Goal: Share content: Share content

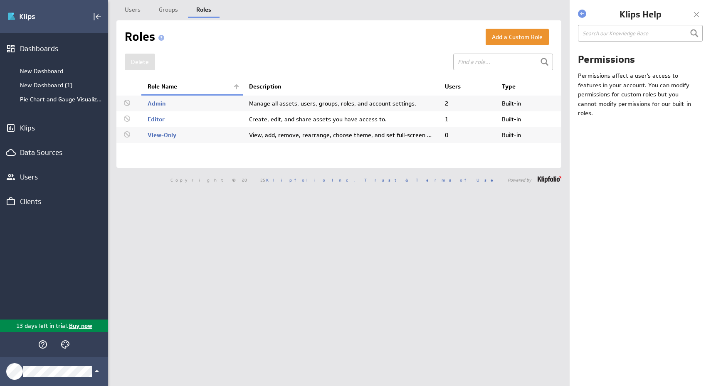
click at [282, 190] on div "Copyright © 2025 Klipfolio Inc. Trust & Terms of Use Powered by" at bounding box center [339, 179] width 462 height 23
click at [529, 42] on button "Add a Custom Role" at bounding box center [517, 37] width 63 height 17
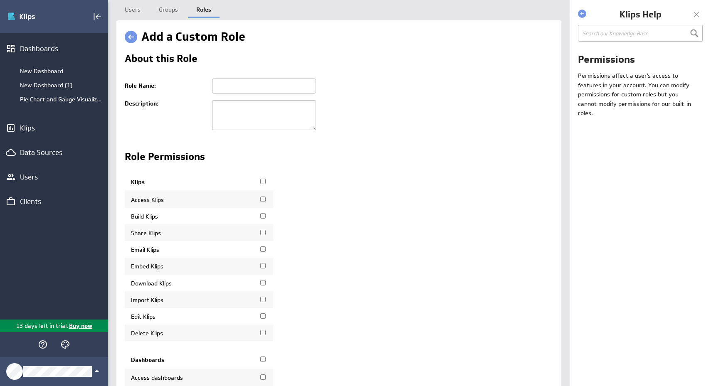
click at [252, 84] on input "text" at bounding box center [264, 86] width 104 height 15
type input "Export Data"
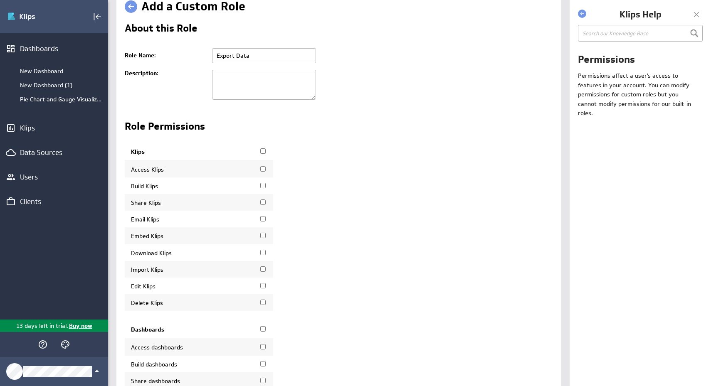
scroll to position [33, 0]
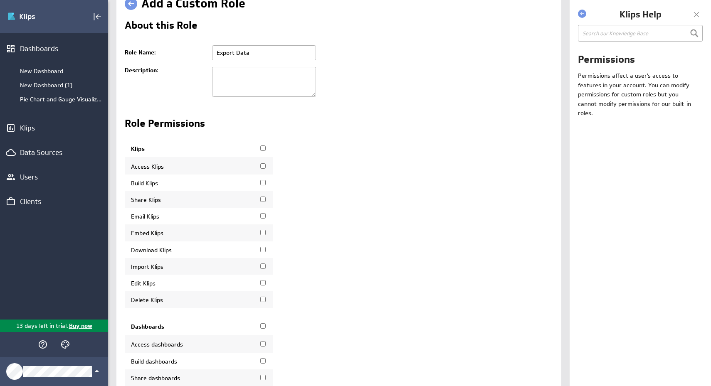
click at [262, 252] on input "Download Klips" at bounding box center [262, 249] width 5 height 5
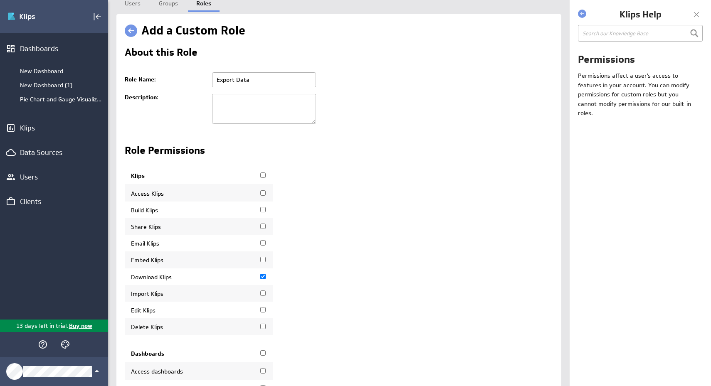
scroll to position [0, 0]
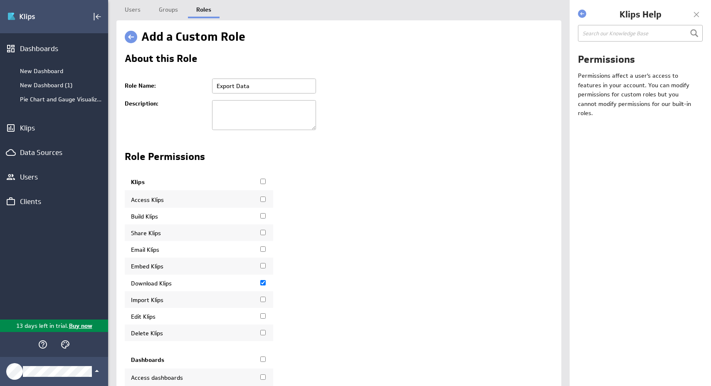
click at [262, 286] on input "Download Klips" at bounding box center [262, 282] width 5 height 5
checkbox input "false"
click at [140, 13] on link "Users" at bounding box center [132, 8] width 32 height 17
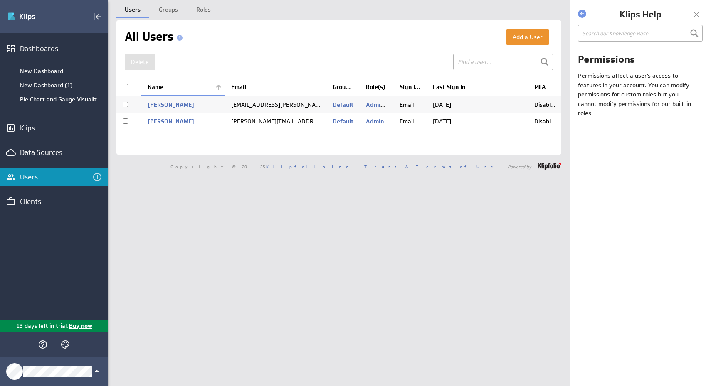
click at [371, 118] on td "Admin" at bounding box center [376, 121] width 33 height 17
checkbox input "true"
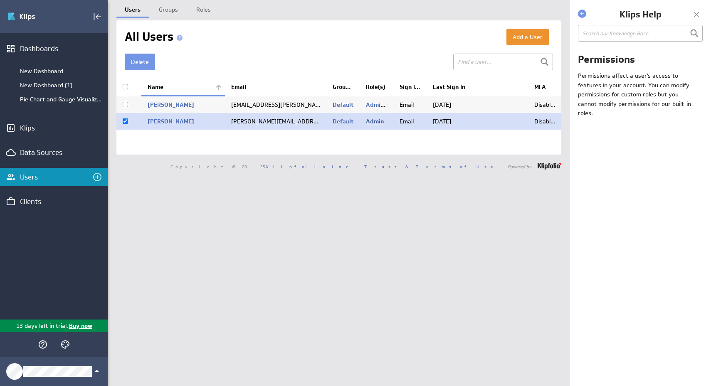
click at [371, 121] on link "Admin" at bounding box center [375, 121] width 18 height 7
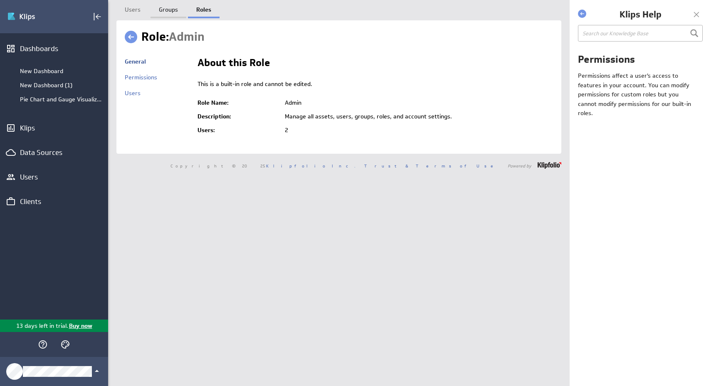
click at [163, 11] on link "Groups" at bounding box center [169, 8] width 36 height 17
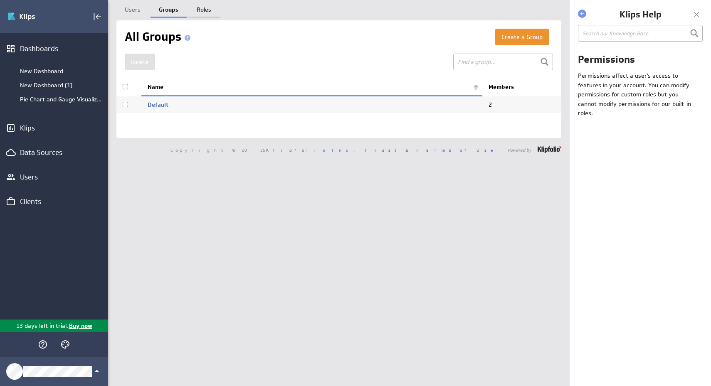
click at [205, 14] on link "Roles" at bounding box center [203, 8] width 31 height 17
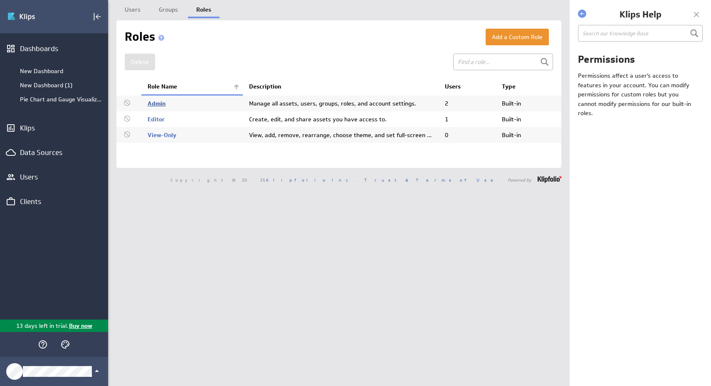
click at [158, 102] on link "Admin" at bounding box center [157, 103] width 18 height 7
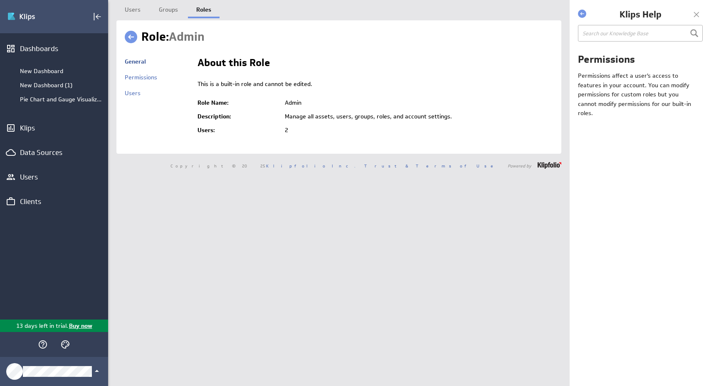
click at [201, 11] on link "Roles" at bounding box center [204, 8] width 32 height 17
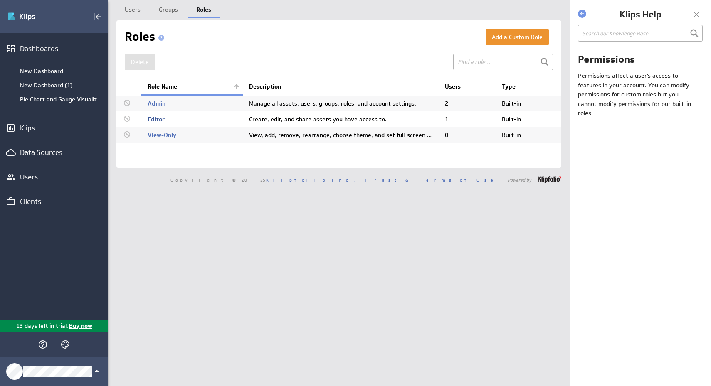
click at [161, 121] on link "Editor" at bounding box center [156, 119] width 17 height 7
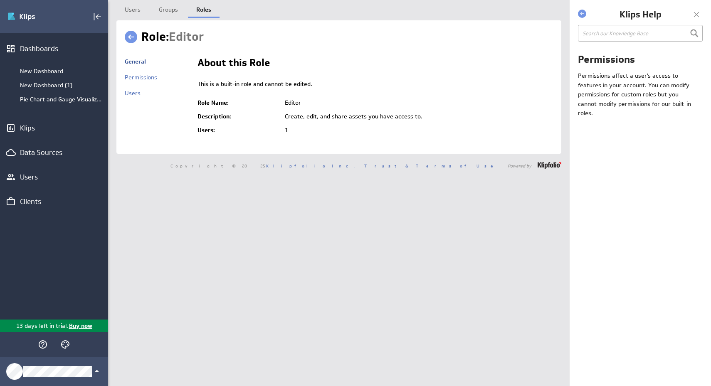
click at [199, 8] on link "Roles" at bounding box center [204, 8] width 32 height 17
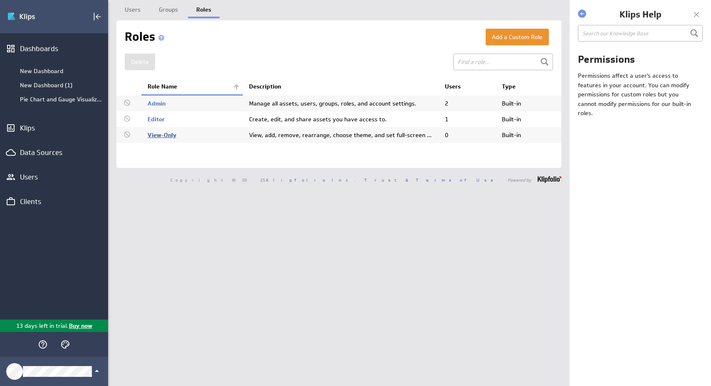
click at [170, 133] on link "View-Only" at bounding box center [162, 134] width 29 height 7
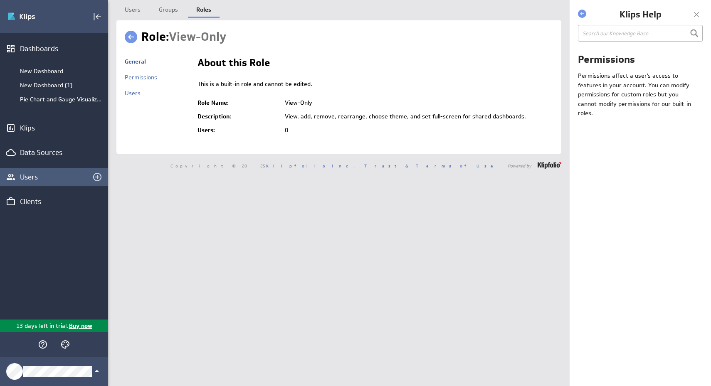
click at [35, 175] on div "Users" at bounding box center [54, 177] width 68 height 9
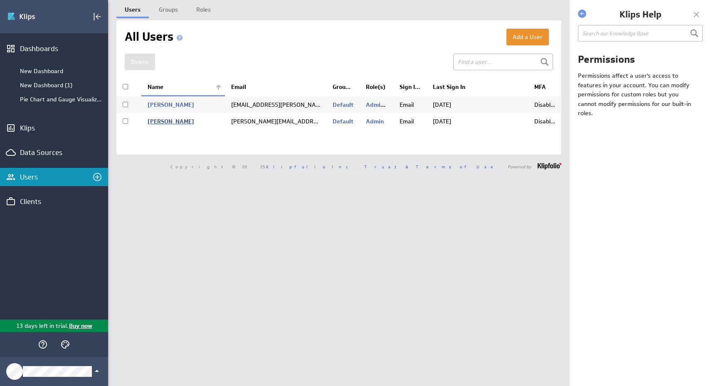
click at [170, 121] on link "Schneider, Sam" at bounding box center [171, 121] width 47 height 7
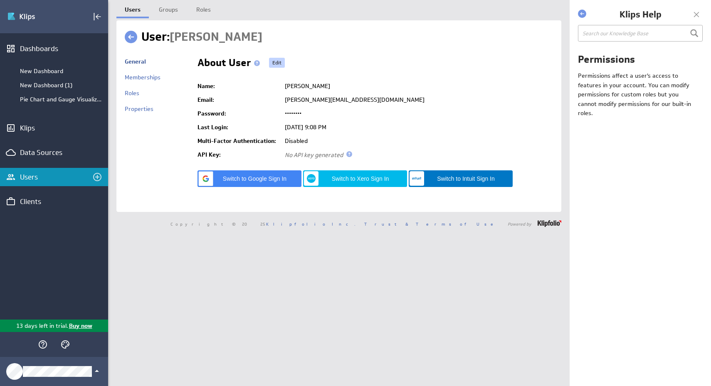
click at [278, 61] on link "Edit" at bounding box center [277, 63] width 16 height 10
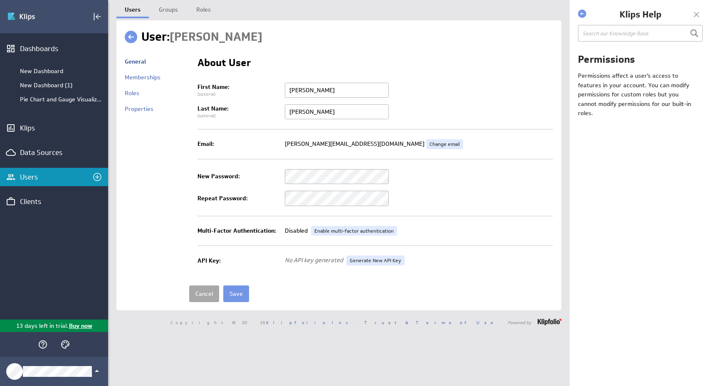
click at [202, 290] on link "Cancel" at bounding box center [204, 294] width 30 height 17
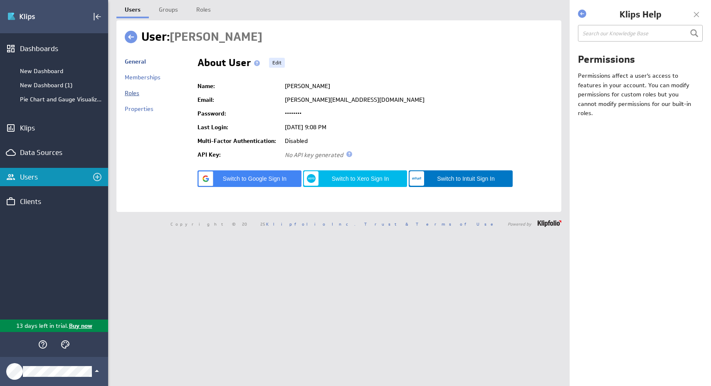
click at [137, 96] on link "Roles" at bounding box center [132, 92] width 15 height 7
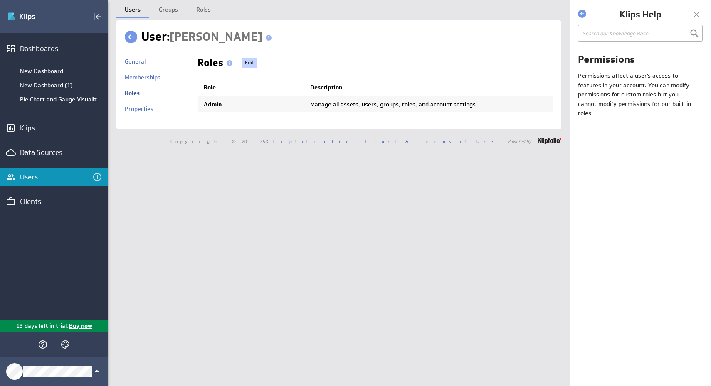
click at [250, 62] on link "Edit" at bounding box center [250, 63] width 16 height 10
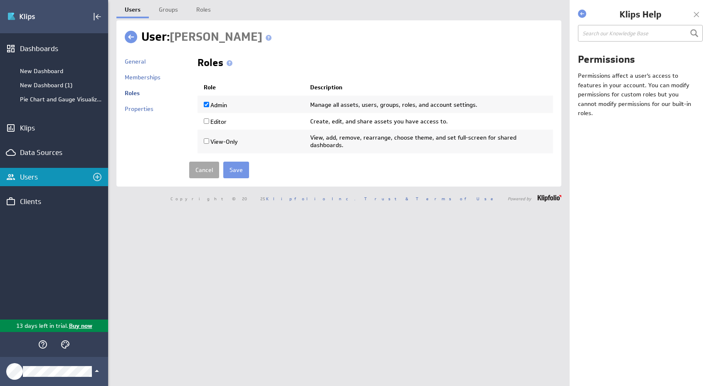
click at [204, 166] on link "Cancel" at bounding box center [204, 170] width 30 height 17
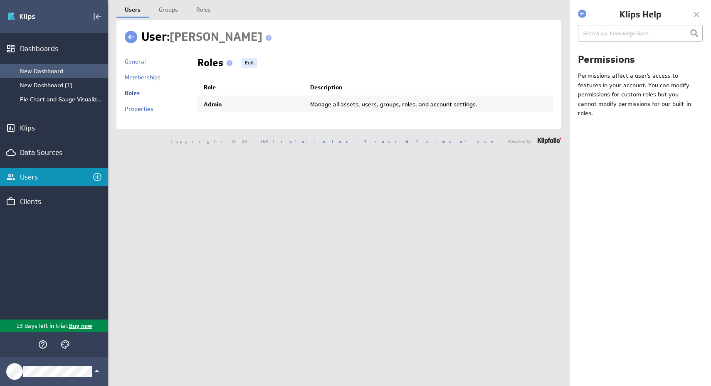
click at [42, 72] on div "New Dashboard" at bounding box center [62, 70] width 84 height 7
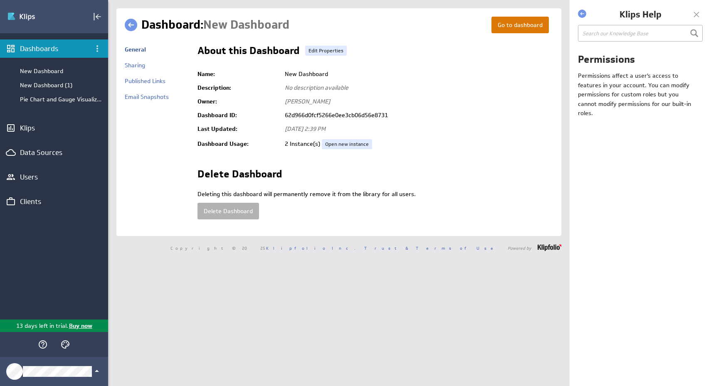
click at [517, 24] on link "Go to dashboard" at bounding box center [520, 25] width 57 height 17
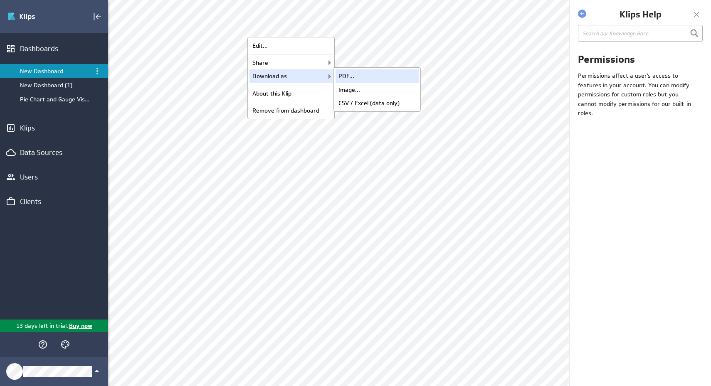
click at [367, 77] on div "PDF..." at bounding box center [377, 75] width 83 height 13
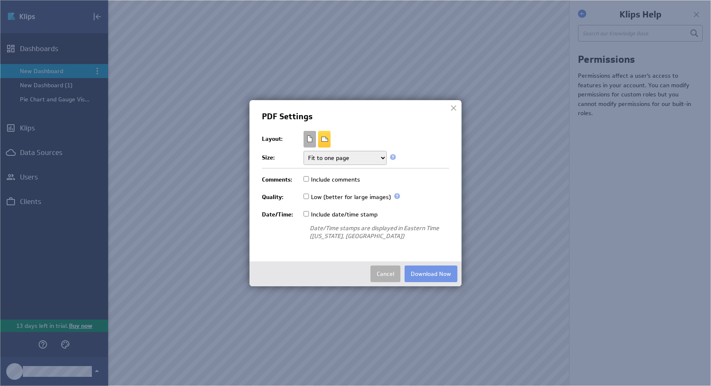
click at [331, 214] on label "Include date/time stamp" at bounding box center [341, 214] width 74 height 9
click at [309, 214] on input "Include date/time stamp" at bounding box center [306, 213] width 5 height 5
checkbox input "true"
click at [425, 277] on button "Download Now" at bounding box center [431, 274] width 53 height 17
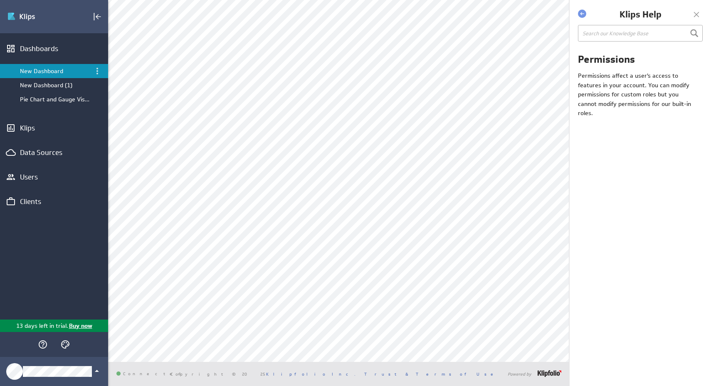
scroll to position [296, 0]
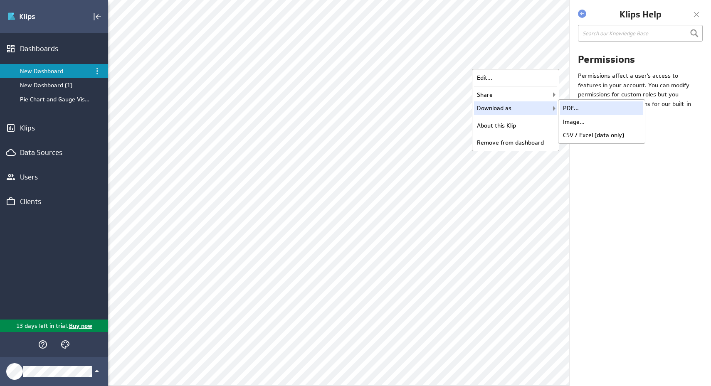
click at [569, 112] on div "PDF..." at bounding box center [601, 107] width 83 height 13
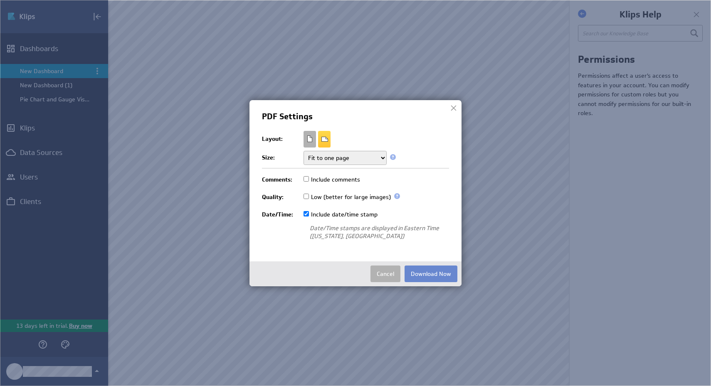
click at [428, 267] on button "Download Now" at bounding box center [431, 274] width 53 height 17
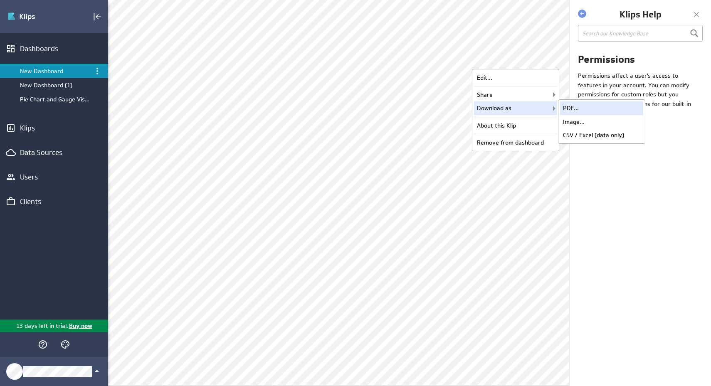
click at [579, 108] on div "PDF..." at bounding box center [601, 107] width 83 height 13
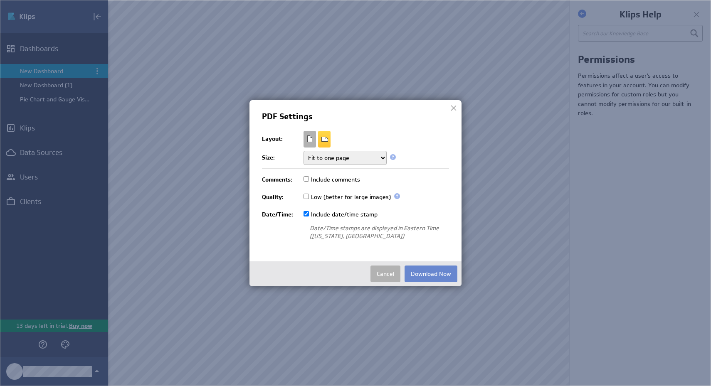
click at [436, 272] on button "Download Now" at bounding box center [431, 274] width 53 height 17
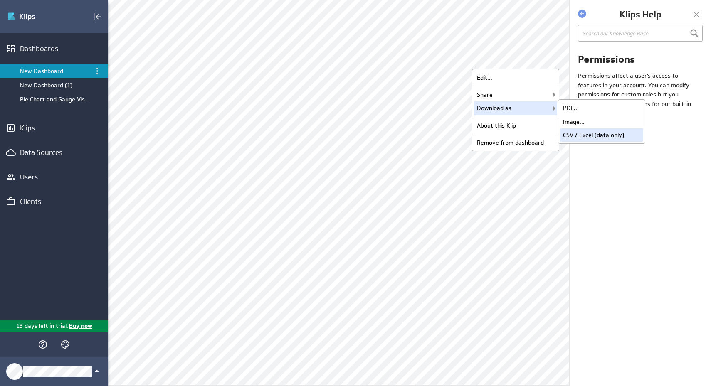
click at [571, 133] on div "CSV / Excel (data only)" at bounding box center [601, 135] width 83 height 13
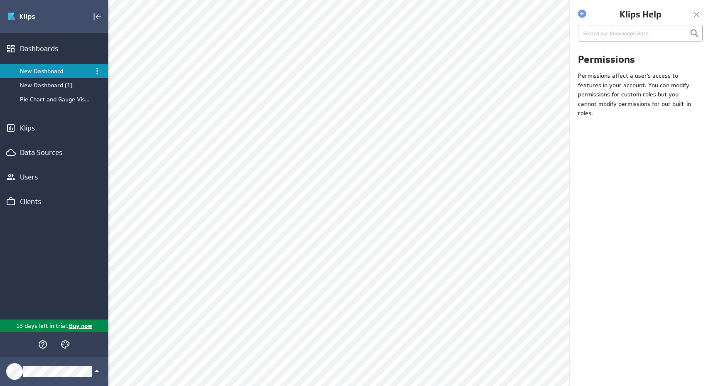
scroll to position [0, 0]
click at [28, 178] on div "Users" at bounding box center [54, 177] width 68 height 9
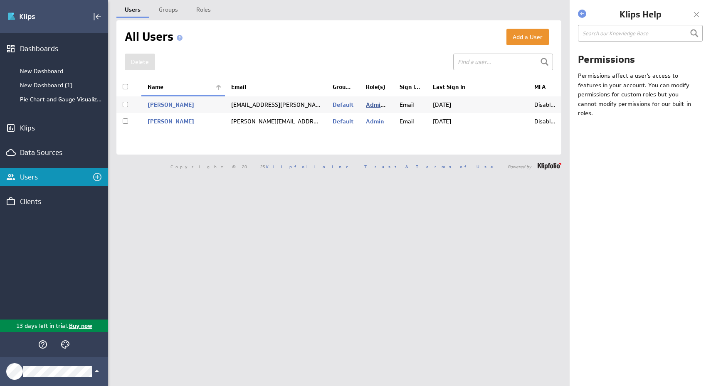
click at [377, 106] on link "Admin" at bounding box center [376, 104] width 20 height 7
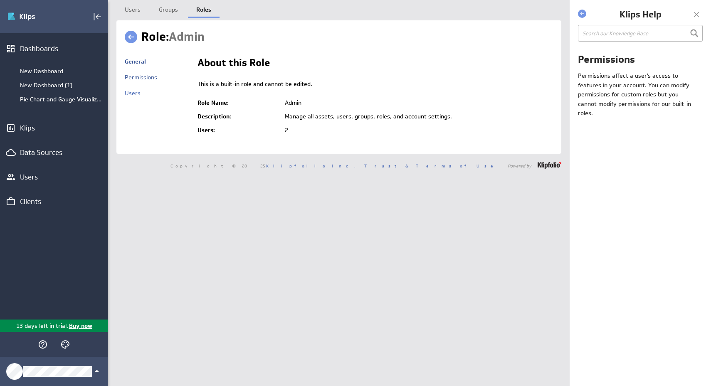
click at [136, 79] on link "Permissions" at bounding box center [141, 77] width 32 height 7
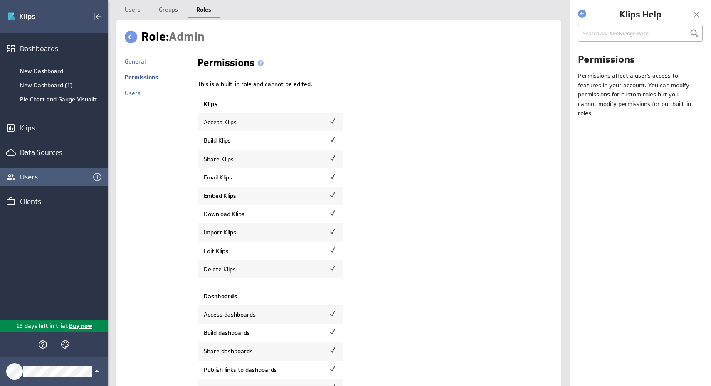
click at [35, 179] on div "Users" at bounding box center [54, 177] width 68 height 9
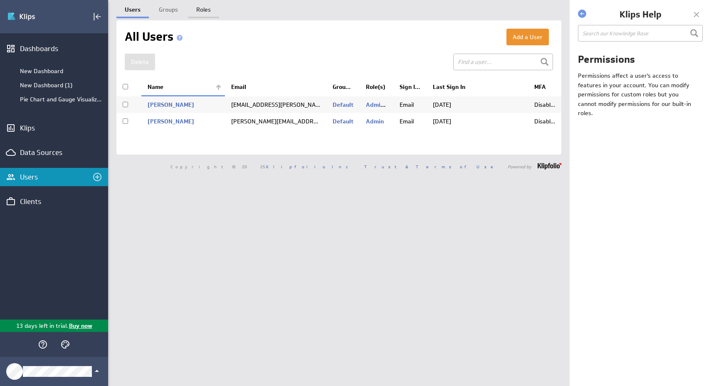
click at [197, 8] on link "Roles" at bounding box center [203, 8] width 31 height 17
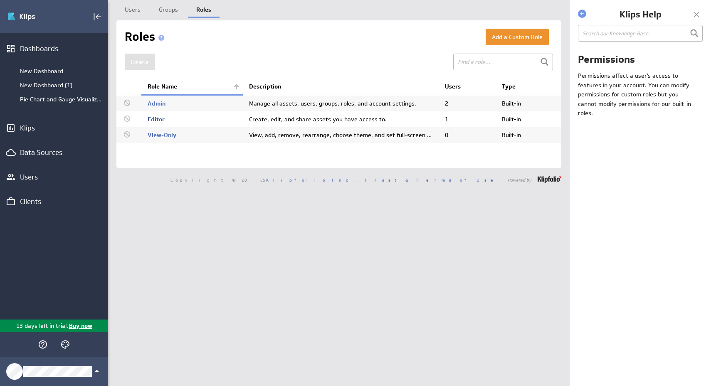
click at [154, 122] on link "Editor" at bounding box center [156, 119] width 17 height 7
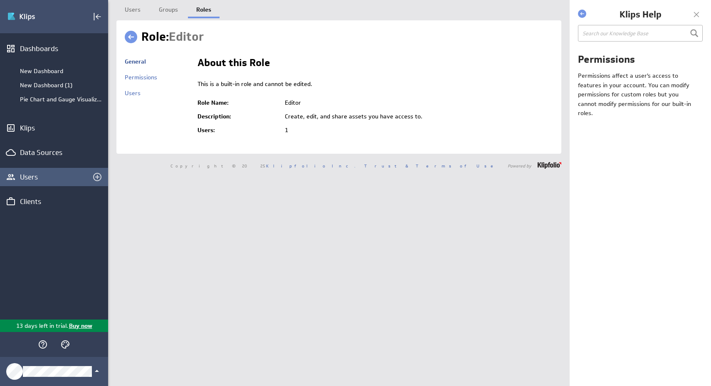
click at [32, 174] on div "Users" at bounding box center [54, 177] width 68 height 9
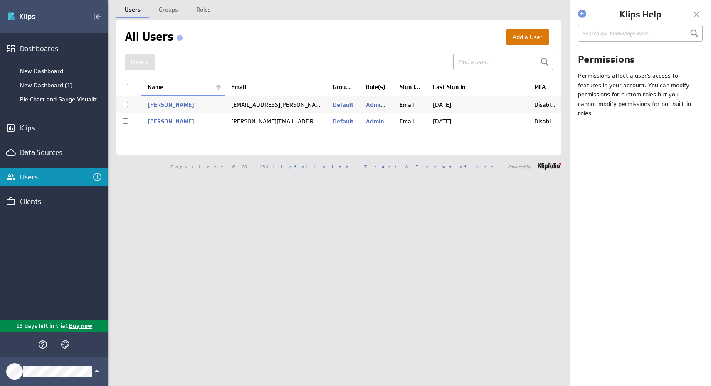
click at [527, 41] on button "Add a User" at bounding box center [528, 37] width 42 height 17
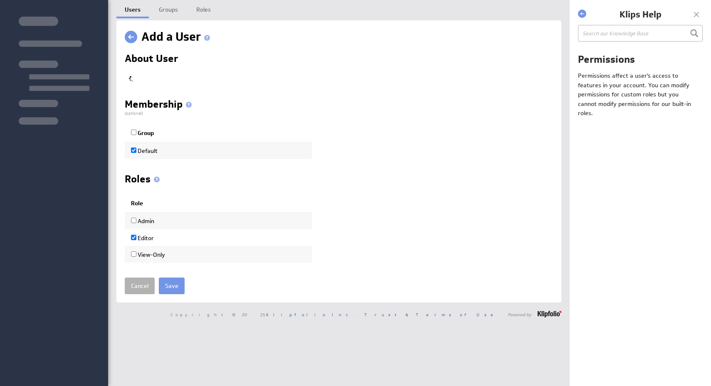
checkbox input "true"
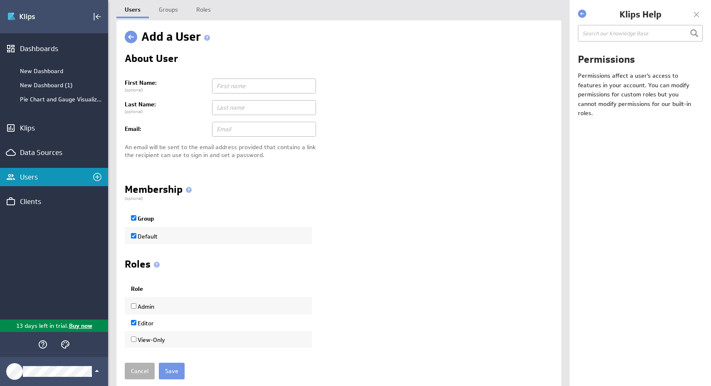
click at [304, 88] on input "text" at bounding box center [264, 86] width 104 height 15
type input "Test"
type input "[PERSON_NAME][EMAIL_ADDRESS][PERSON_NAME][DOMAIN_NAME]"
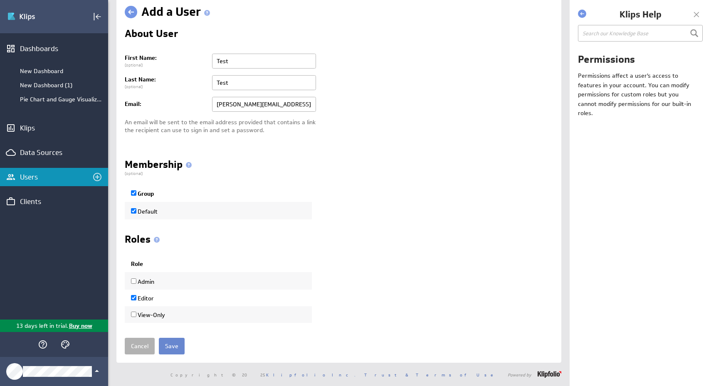
click at [180, 346] on input "Save" at bounding box center [172, 346] width 26 height 17
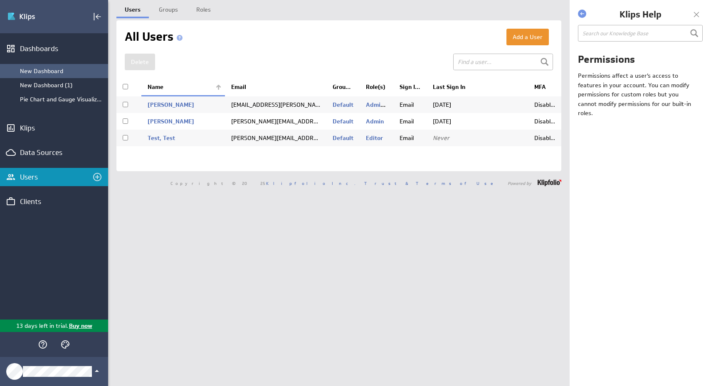
click at [55, 72] on div "New Dashboard" at bounding box center [62, 70] width 84 height 7
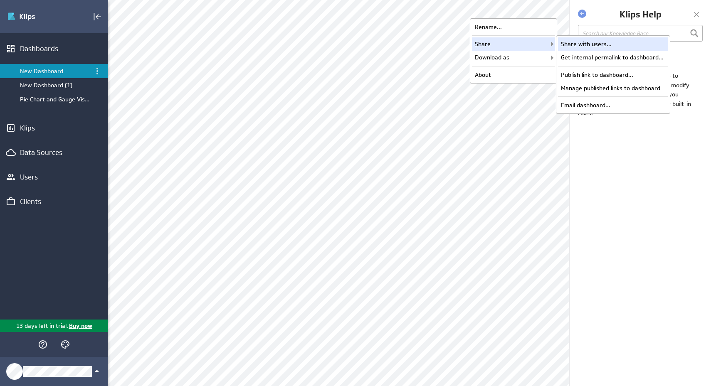
click at [586, 43] on div "Share with users..." at bounding box center [613, 43] width 110 height 13
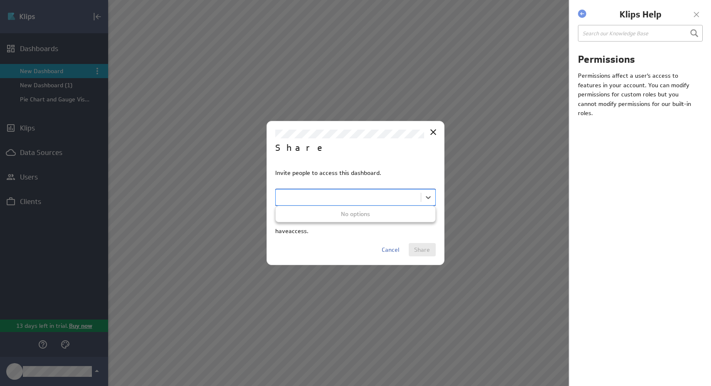
click at [391, 197] on body "(no message) Edit Dashboards New Dashboard New Dashboard (1) Pie Chart and Gaug…" at bounding box center [355, 193] width 711 height 386
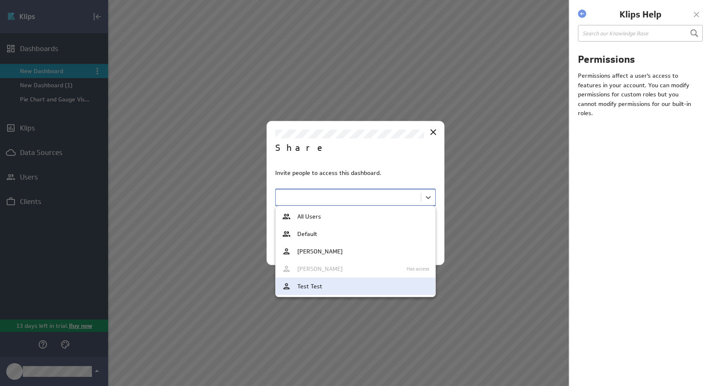
click at [368, 284] on div "Test Test" at bounding box center [355, 286] width 147 height 9
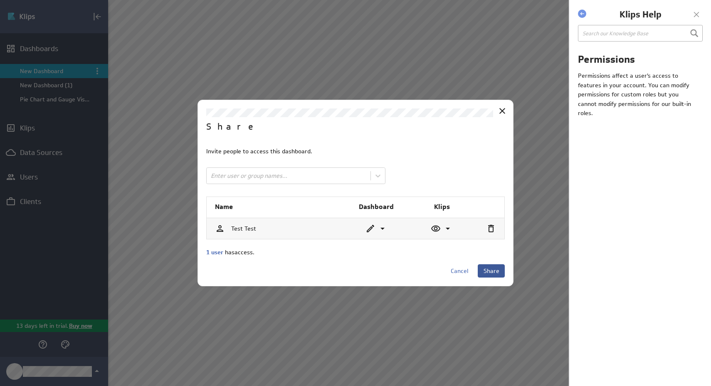
click at [495, 267] on span "Share" at bounding box center [492, 270] width 16 height 7
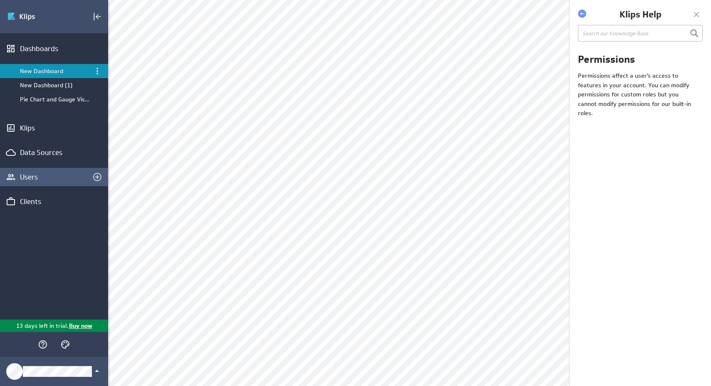
click at [36, 179] on div "Users" at bounding box center [54, 177] width 68 height 9
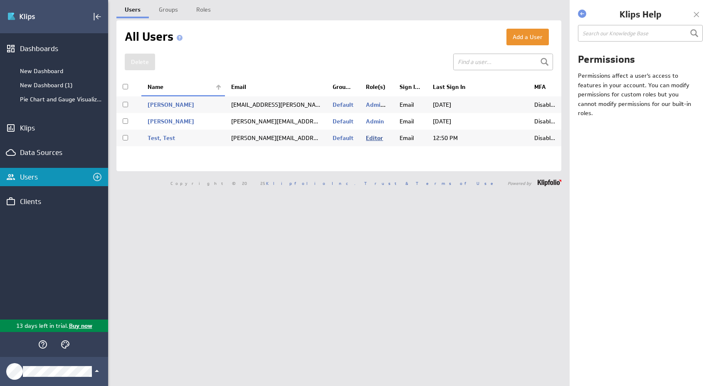
click at [379, 141] on link "Editor" at bounding box center [374, 137] width 17 height 7
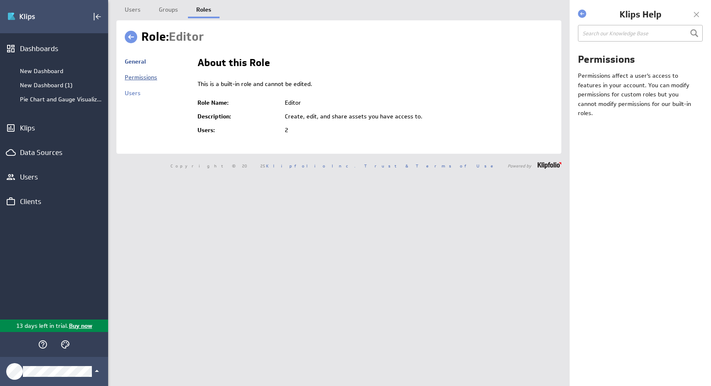
click at [154, 79] on link "Permissions" at bounding box center [141, 77] width 32 height 7
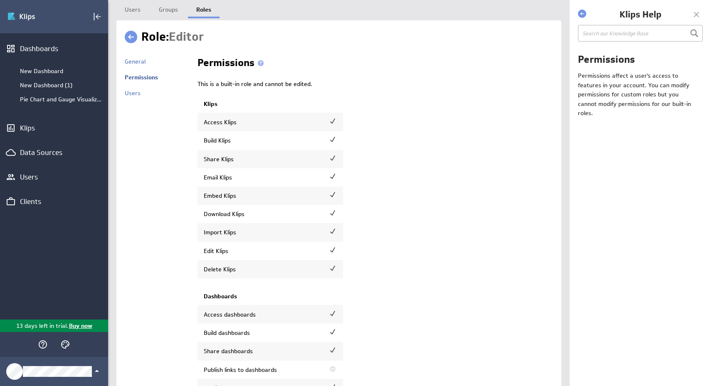
click at [129, 39] on link at bounding box center [131, 37] width 12 height 12
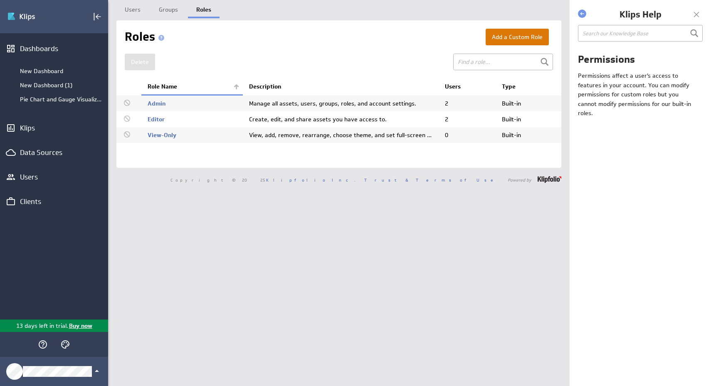
click at [508, 44] on button "Add a Custom Role" at bounding box center [517, 37] width 63 height 17
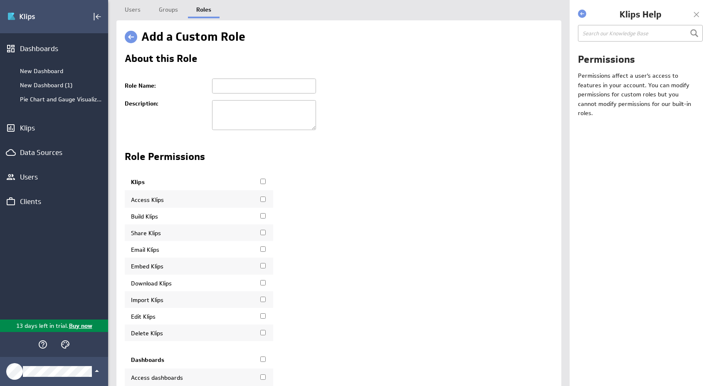
click at [281, 88] on input "text" at bounding box center [264, 86] width 104 height 15
type input "Export Data"
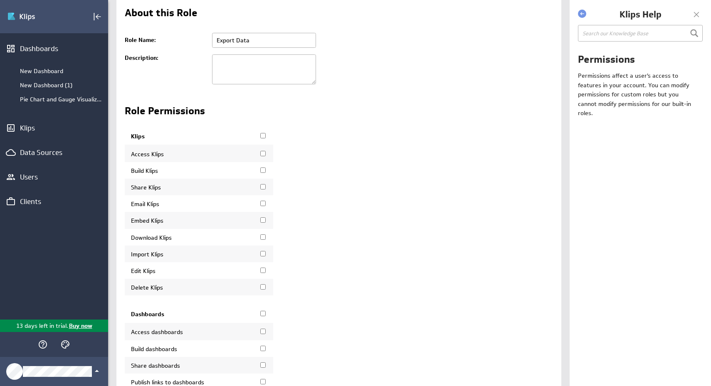
scroll to position [59, 0]
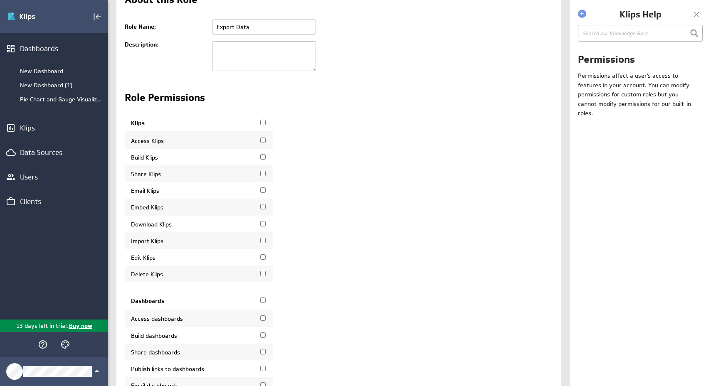
click at [262, 122] on input "Klips" at bounding box center [262, 122] width 5 height 5
checkbox input "true"
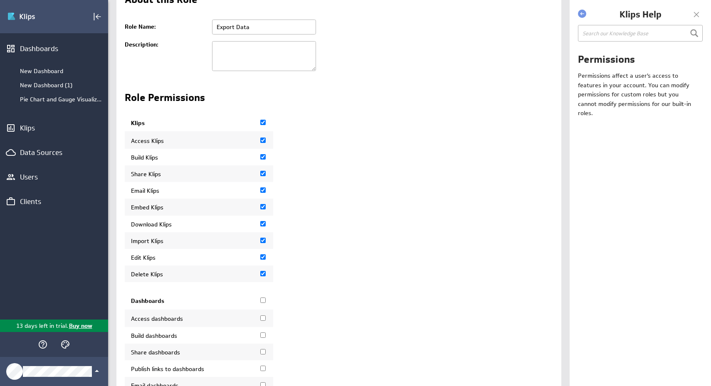
checkbox input "true"
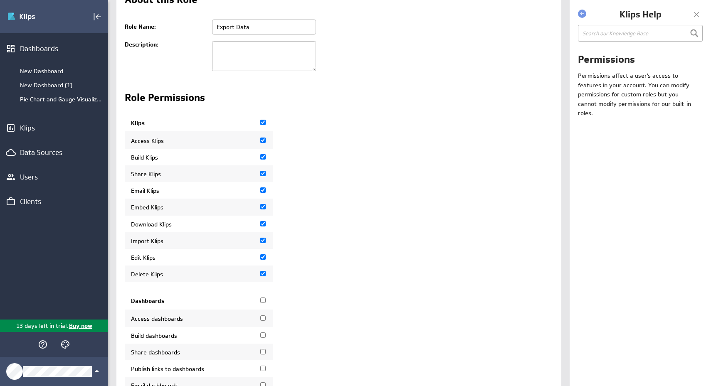
checkbox input "true"
click at [264, 160] on input "Build Klips" at bounding box center [262, 156] width 5 height 5
checkbox input "false"
click at [263, 176] on input "Share Klips" at bounding box center [262, 173] width 5 height 5
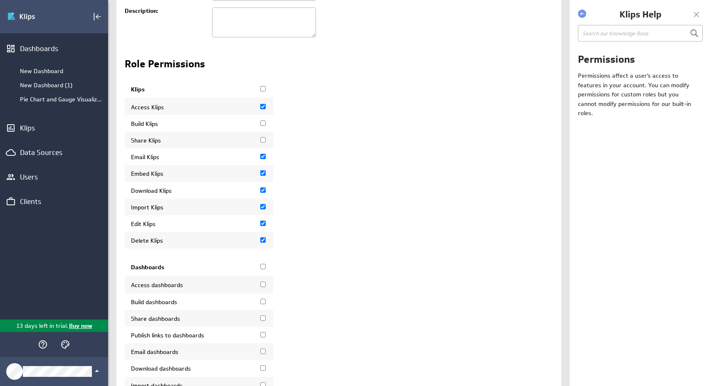
scroll to position [96, 0]
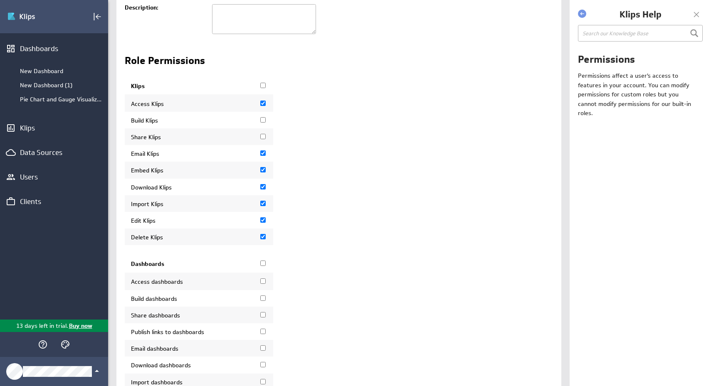
click at [261, 137] on input "Share Klips" at bounding box center [262, 136] width 5 height 5
checkbox input "true"
click at [262, 206] on input "Import Klips" at bounding box center [262, 203] width 5 height 5
checkbox input "false"
click at [263, 222] on input "Edit Klips" at bounding box center [262, 220] width 5 height 5
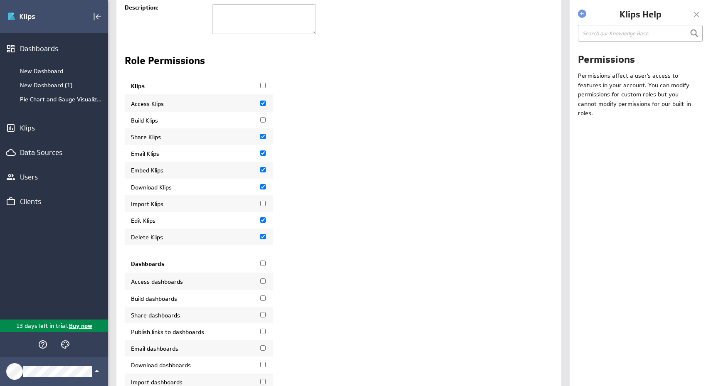
checkbox input "false"
click at [263, 238] on input "Delete Klips" at bounding box center [262, 236] width 5 height 5
checkbox input "false"
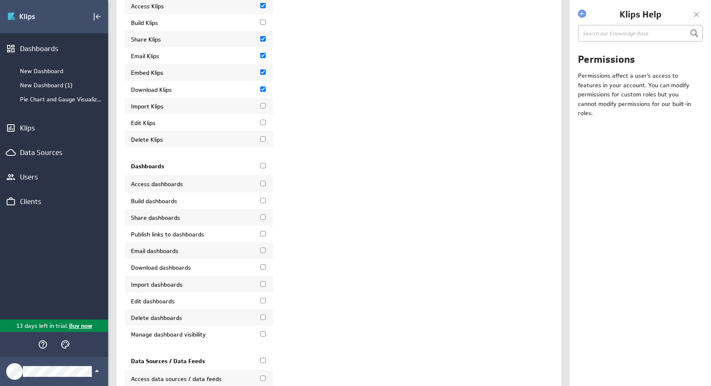
scroll to position [195, 0]
click at [259, 168] on label "Dashboards" at bounding box center [199, 164] width 136 height 7
click at [260, 167] on input "Dashboards" at bounding box center [262, 164] width 5 height 5
checkbox input "true"
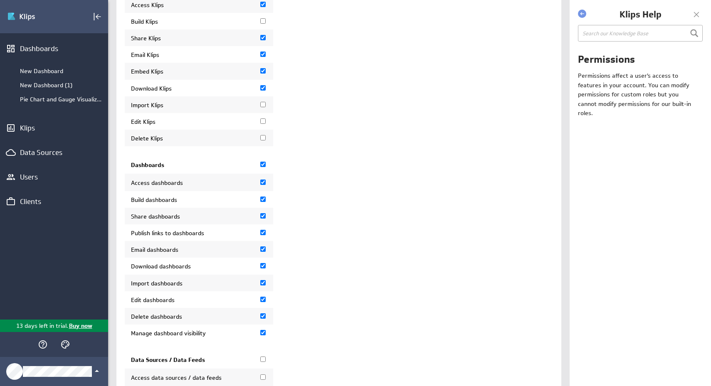
checkbox input "true"
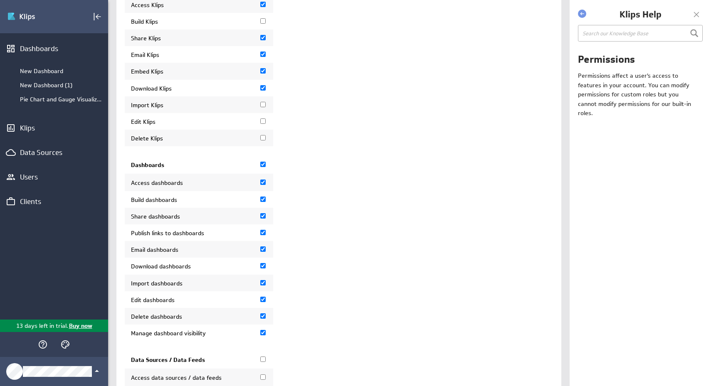
checkbox input "true"
click at [264, 202] on input "Build dashboards" at bounding box center [262, 199] width 5 height 5
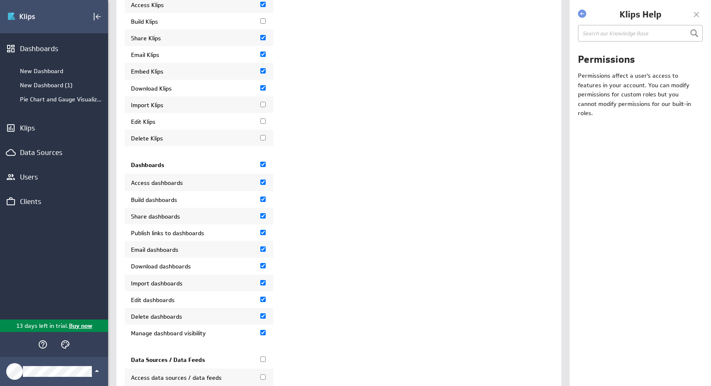
checkbox input "false"
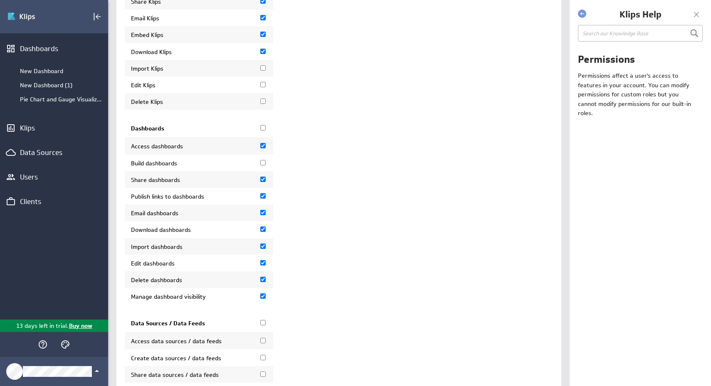
scroll to position [238, 0]
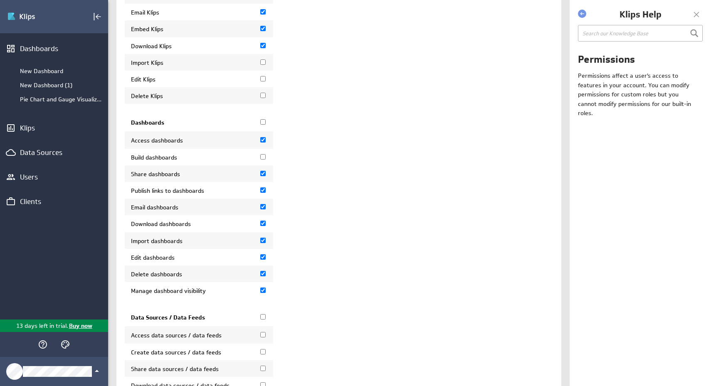
click at [262, 243] on input "Import dashboards" at bounding box center [262, 240] width 5 height 5
checkbox input "false"
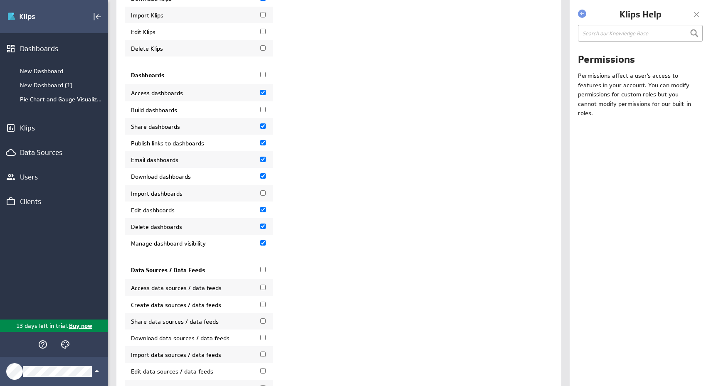
scroll to position [287, 0]
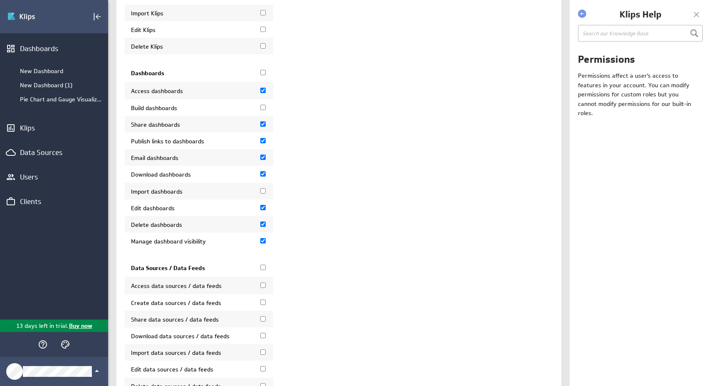
click at [262, 210] on input "Edit dashboards" at bounding box center [262, 207] width 5 height 5
checkbox input "false"
click at [263, 227] on input "Delete dashboards" at bounding box center [262, 224] width 5 height 5
checkbox input "false"
click at [265, 250] on td "Manage dashboard visibility" at bounding box center [199, 241] width 148 height 17
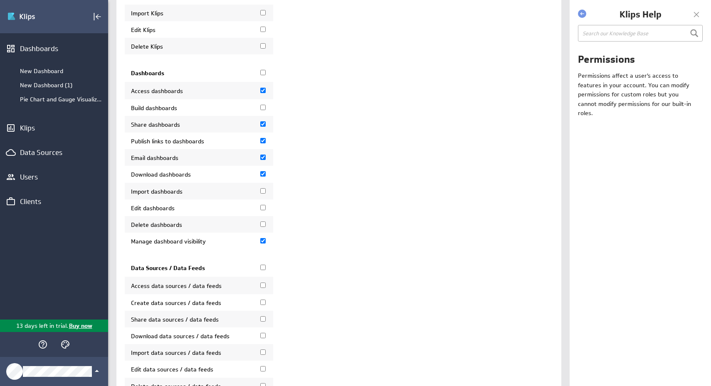
click at [263, 244] on input "Manage dashboard visibility" at bounding box center [262, 240] width 5 height 5
checkbox input "false"
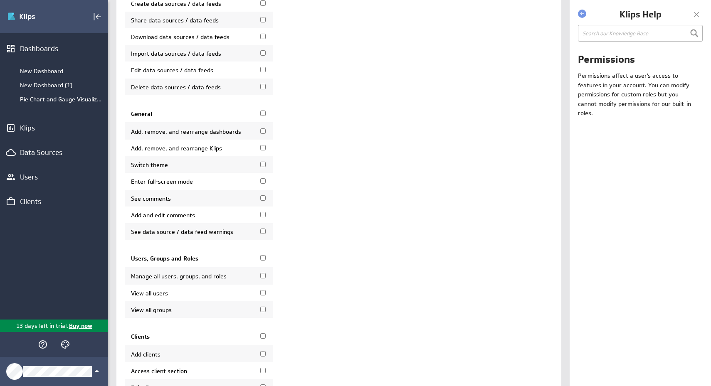
scroll to position [589, 0]
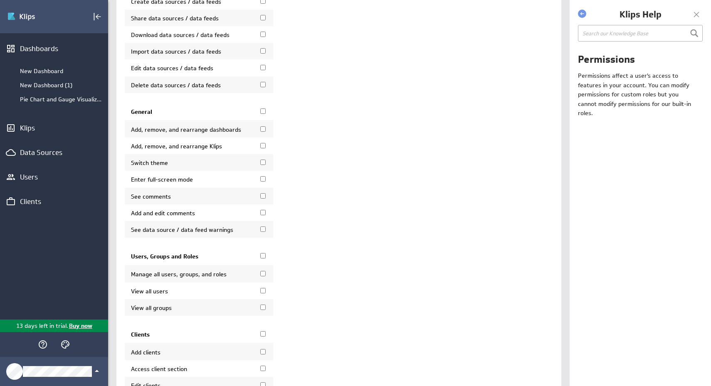
click at [263, 165] on input "Switch theme" at bounding box center [262, 162] width 5 height 5
checkbox input "true"
click at [263, 183] on label "Enter full-screen mode" at bounding box center [199, 179] width 136 height 7
click at [263, 182] on input "Enter full-screen mode" at bounding box center [262, 178] width 5 height 5
checkbox input "true"
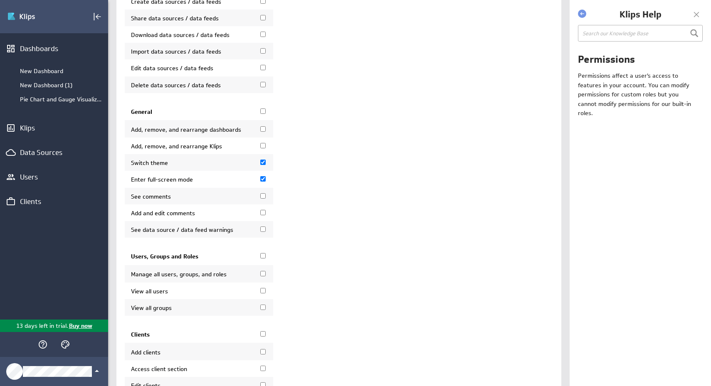
click at [265, 200] on label "See comments" at bounding box center [199, 196] width 136 height 7
click at [265, 199] on input "See comments" at bounding box center [262, 195] width 5 height 5
checkbox input "true"
click at [264, 215] on input "Add and edit comments" at bounding box center [262, 212] width 5 height 5
checkbox input "true"
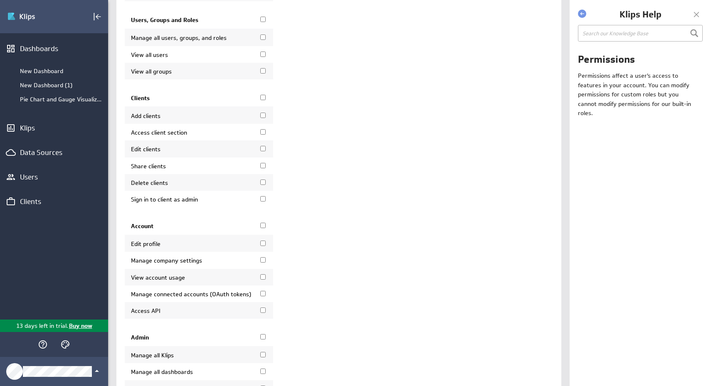
scroll to position [827, 0]
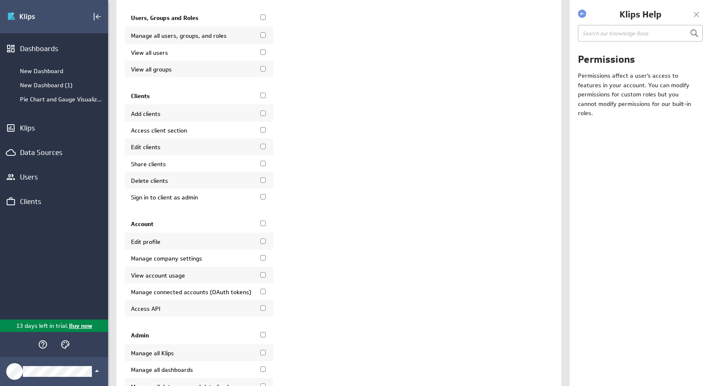
click at [263, 133] on input "Access client section" at bounding box center [262, 129] width 5 height 5
checkbox input "true"
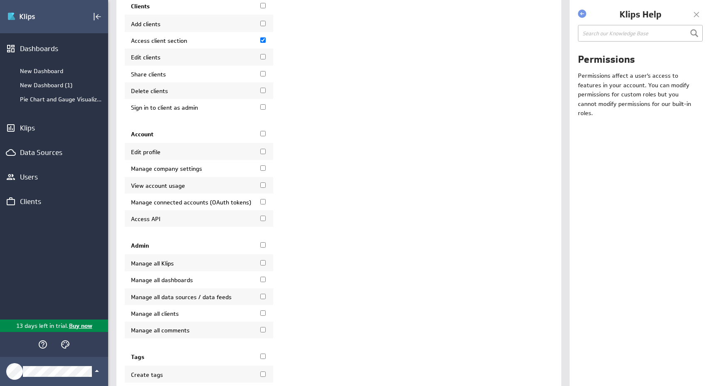
scroll to position [928, 0]
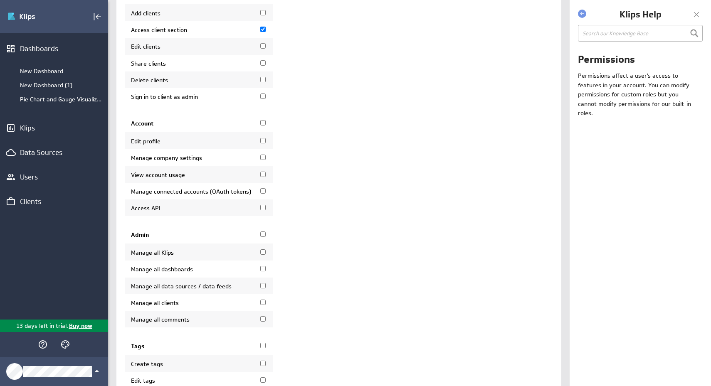
click at [264, 144] on input "Edit profile" at bounding box center [262, 140] width 5 height 5
checkbox input "true"
click at [265, 194] on input "Manage connected accounts (OAuth tokens)" at bounding box center [262, 190] width 5 height 5
checkbox input "true"
click at [264, 215] on td "Access API" at bounding box center [199, 208] width 148 height 17
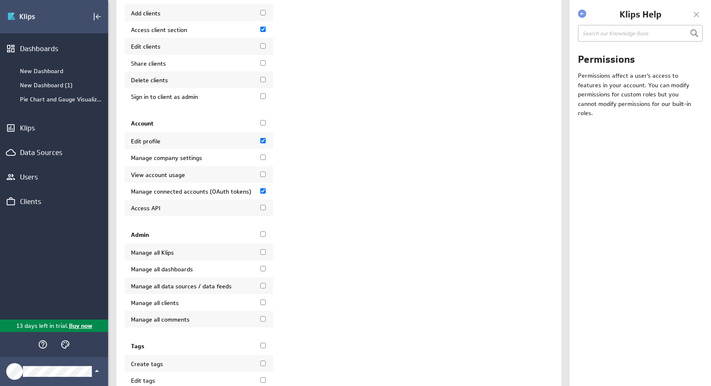
click at [263, 210] on input "Access API" at bounding box center [262, 207] width 5 height 5
checkbox input "true"
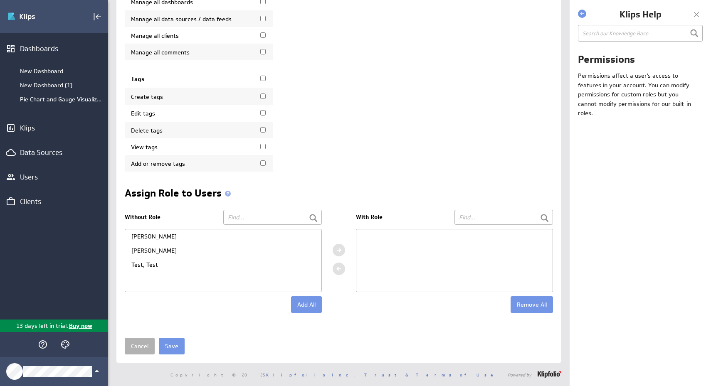
scroll to position [1209, 0]
click at [376, 243] on div at bounding box center [454, 260] width 197 height 63
click at [173, 235] on div "Schneider, Sam" at bounding box center [223, 237] width 196 height 14
click at [213, 238] on div "Schneider, Sam" at bounding box center [223, 237] width 196 height 14
click at [189, 267] on div "Test, Test" at bounding box center [223, 265] width 196 height 14
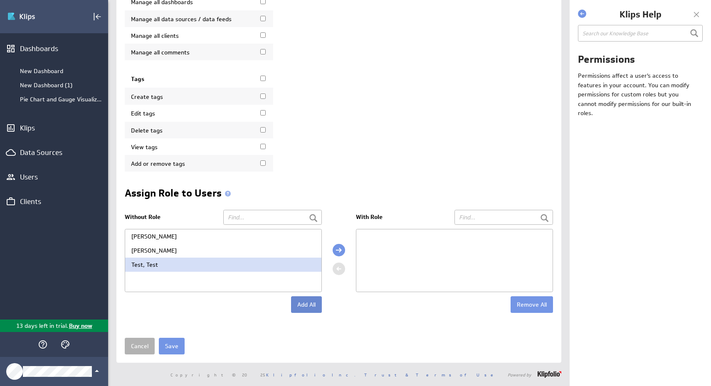
click at [299, 307] on button "Add All" at bounding box center [306, 305] width 31 height 17
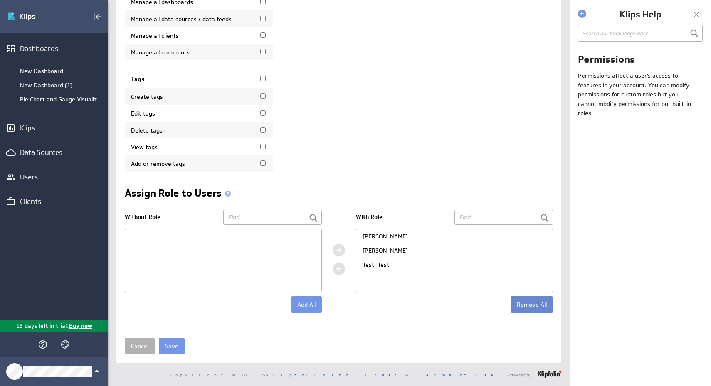
click at [535, 309] on button "Remove All" at bounding box center [532, 305] width 42 height 17
click at [195, 267] on div "Test, Test" at bounding box center [223, 265] width 196 height 14
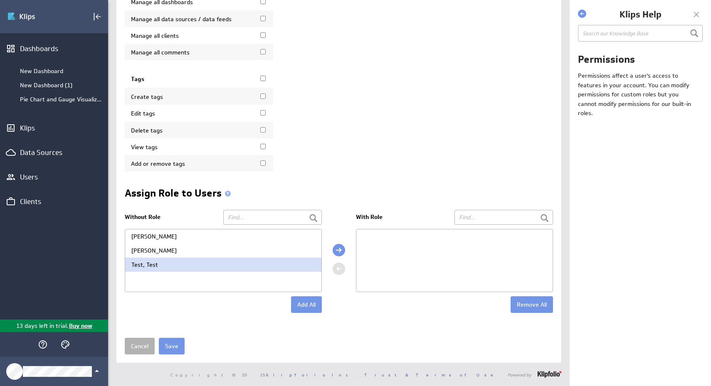
click at [341, 248] on div at bounding box center [339, 250] width 12 height 12
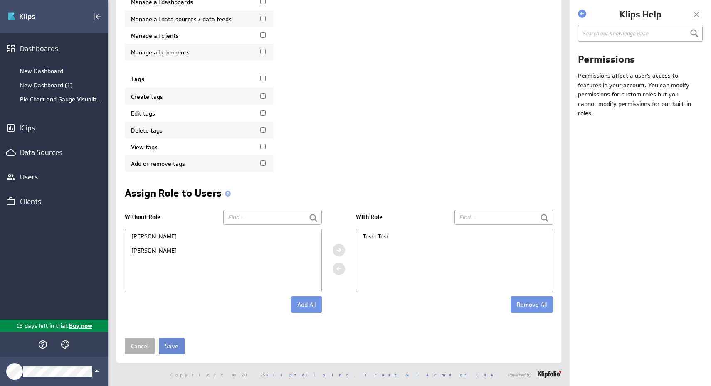
click at [169, 346] on input "Save" at bounding box center [172, 346] width 26 height 17
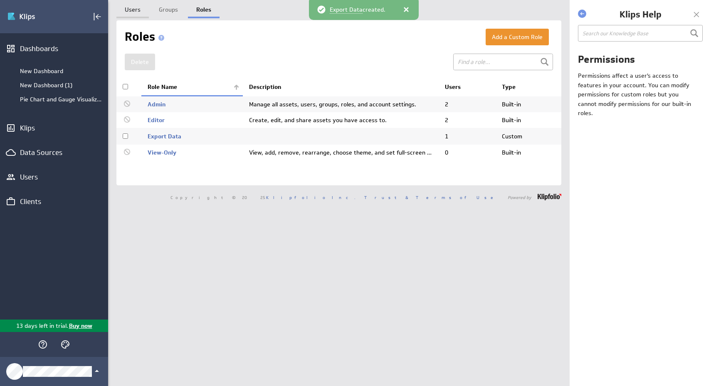
click at [129, 13] on link "Users" at bounding box center [132, 8] width 32 height 17
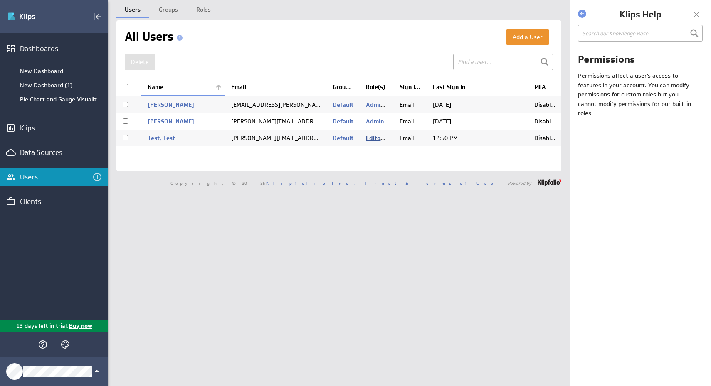
click at [377, 140] on link "Editor" at bounding box center [376, 137] width 20 height 7
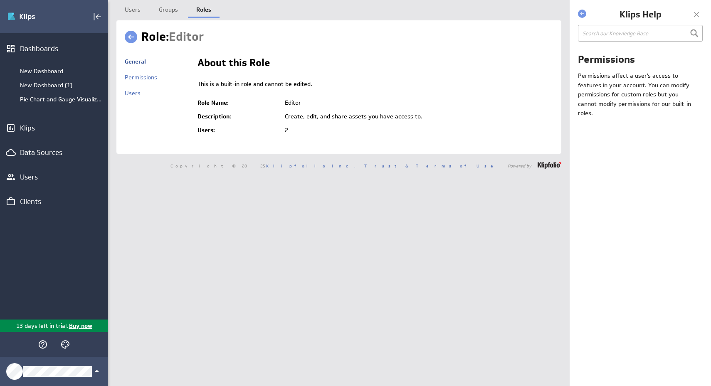
click at [126, 29] on span at bounding box center [133, 37] width 17 height 16
click at [134, 37] on link at bounding box center [131, 37] width 12 height 12
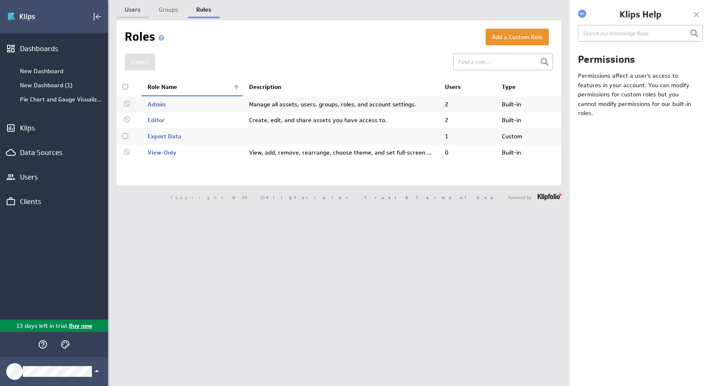
click at [141, 12] on link "Users" at bounding box center [132, 8] width 32 height 17
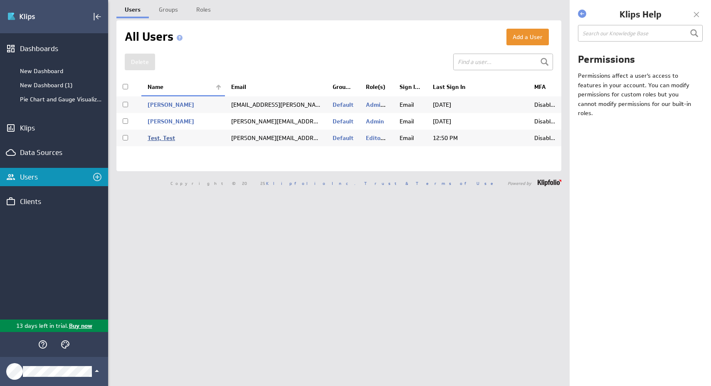
click at [163, 141] on link "Test, Test" at bounding box center [161, 137] width 27 height 7
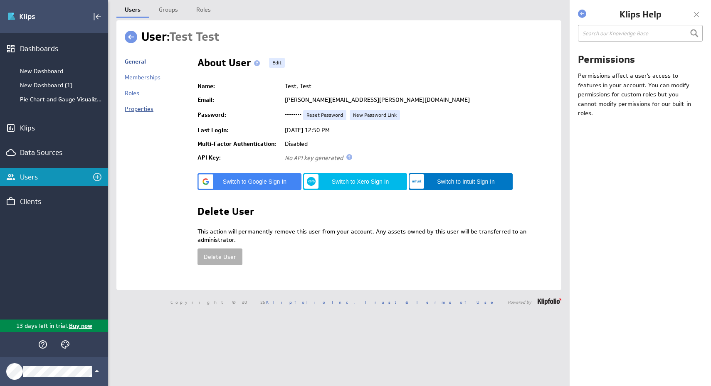
click at [143, 113] on link "Properties" at bounding box center [139, 108] width 29 height 7
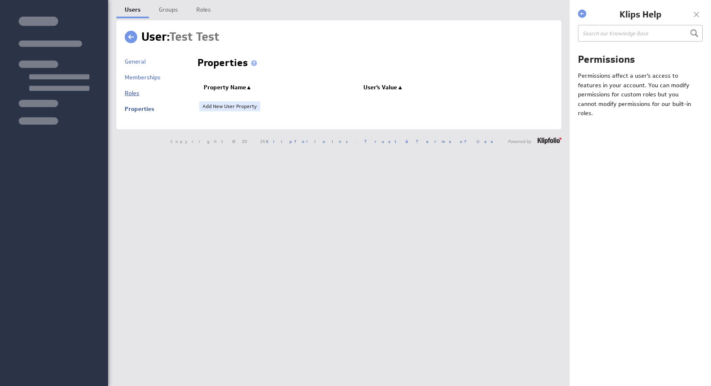
click at [136, 95] on link "Roles" at bounding box center [132, 92] width 15 height 7
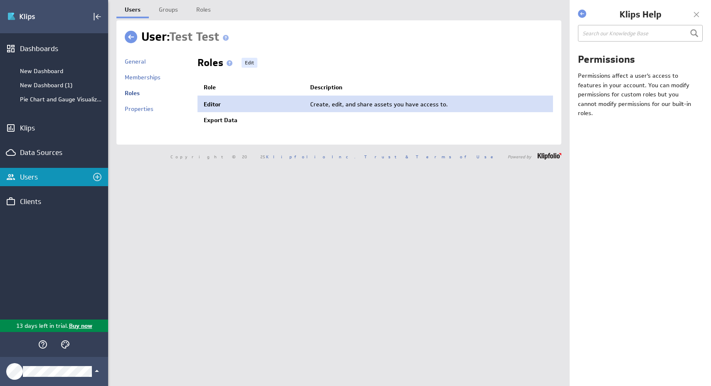
click at [252, 106] on td "Editor" at bounding box center [251, 104] width 107 height 17
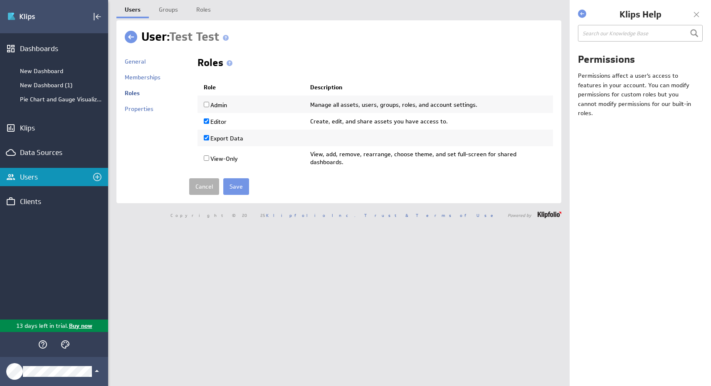
click at [217, 122] on label "Editor" at bounding box center [215, 121] width 23 height 7
click at [209, 122] on input "Editor" at bounding box center [206, 121] width 5 height 5
checkbox input "false"
click at [243, 182] on input "Save" at bounding box center [236, 186] width 26 height 17
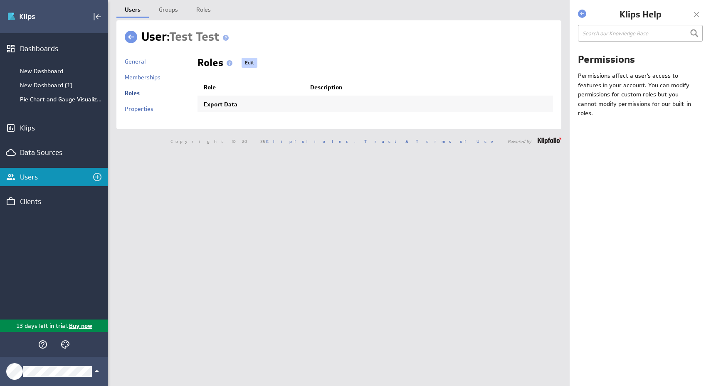
click at [253, 60] on link "Edit" at bounding box center [250, 63] width 16 height 10
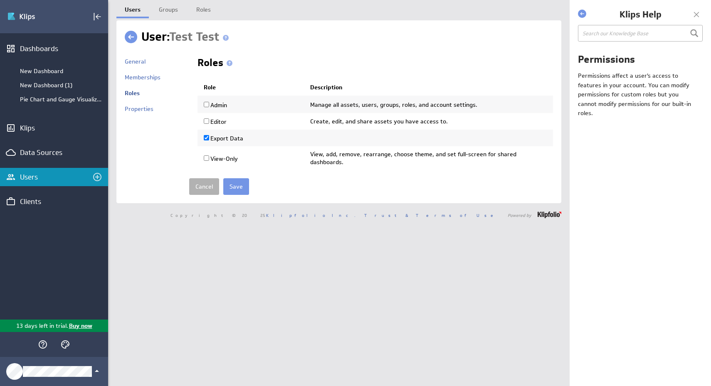
click at [223, 139] on label "Export Data" at bounding box center [224, 138] width 40 height 7
click at [209, 139] on input "Export Data" at bounding box center [206, 137] width 5 height 5
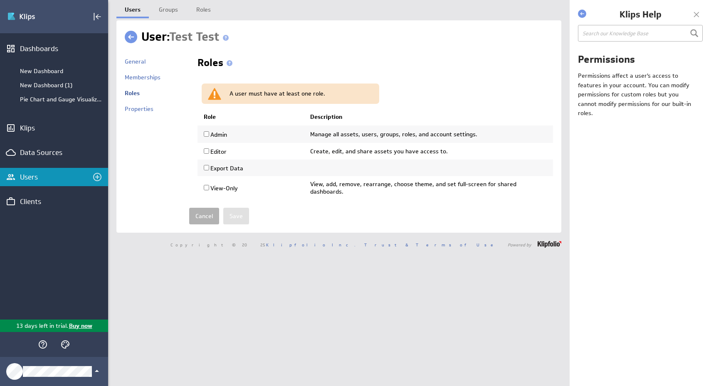
click at [220, 167] on label "Export Data" at bounding box center [224, 168] width 40 height 7
click at [209, 167] on input "Export Data" at bounding box center [206, 167] width 5 height 5
checkbox input "true"
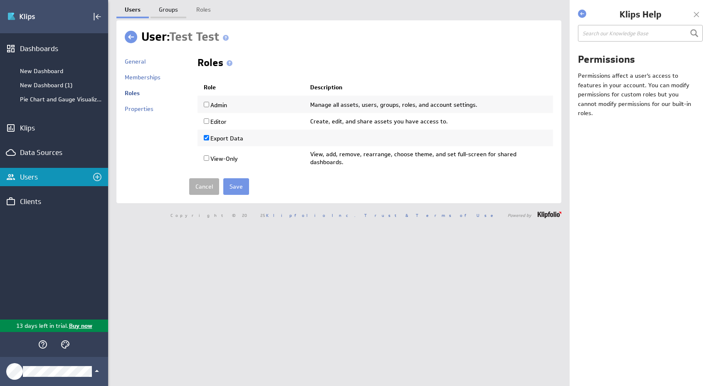
click at [172, 16] on link "Groups" at bounding box center [169, 8] width 36 height 17
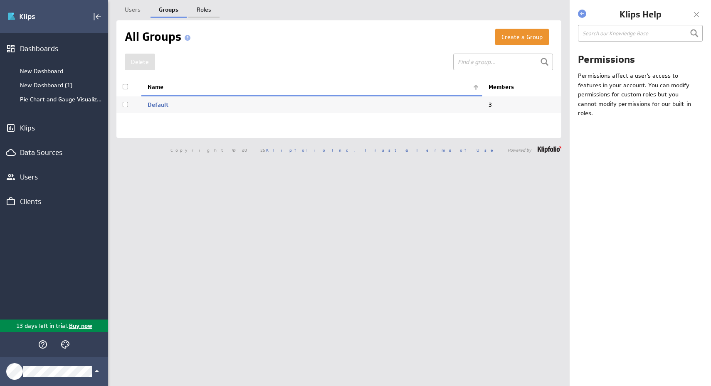
click at [200, 8] on link "Roles" at bounding box center [203, 8] width 31 height 17
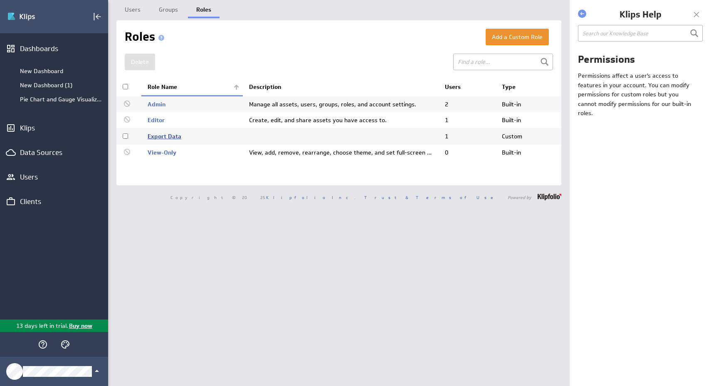
click at [165, 138] on link "Export Data" at bounding box center [165, 136] width 34 height 7
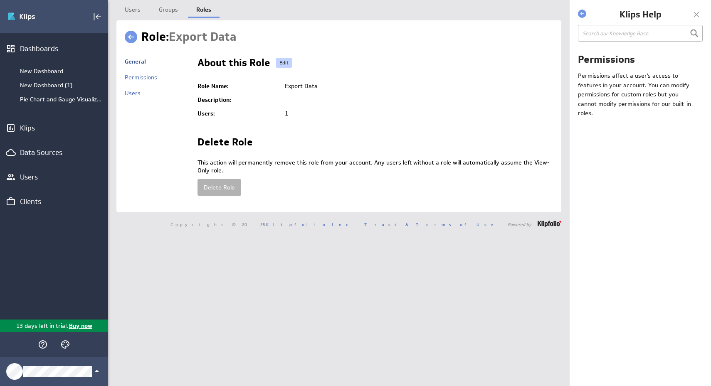
click at [287, 63] on link "Edit" at bounding box center [284, 63] width 16 height 10
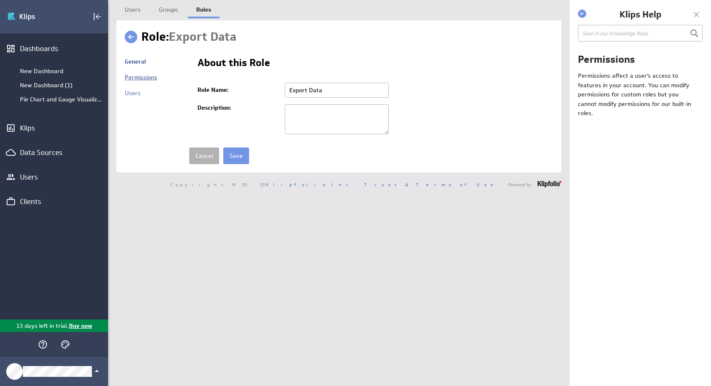
click at [139, 80] on link "Permissions" at bounding box center [141, 77] width 32 height 7
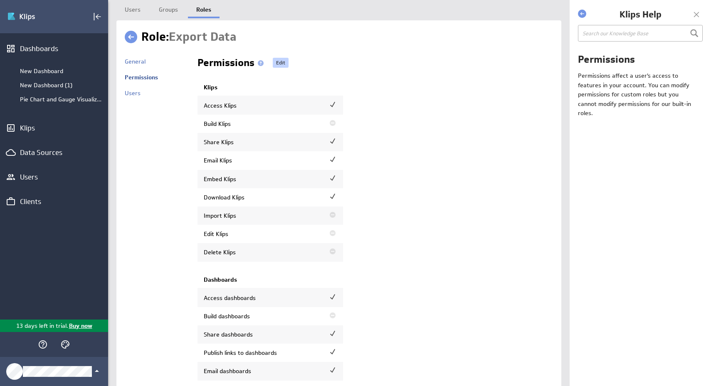
click at [280, 62] on link "Edit" at bounding box center [281, 63] width 16 height 10
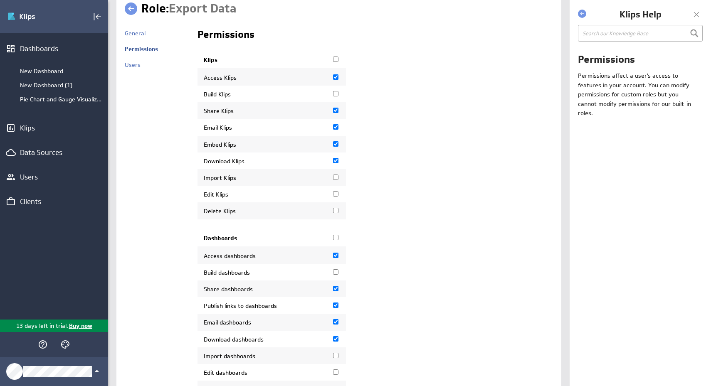
scroll to position [30, 0]
click at [335, 77] on input "Access Klips" at bounding box center [335, 75] width 5 height 5
checkbox input "false"
click at [334, 111] on input "Share Klips" at bounding box center [335, 108] width 5 height 5
checkbox input "false"
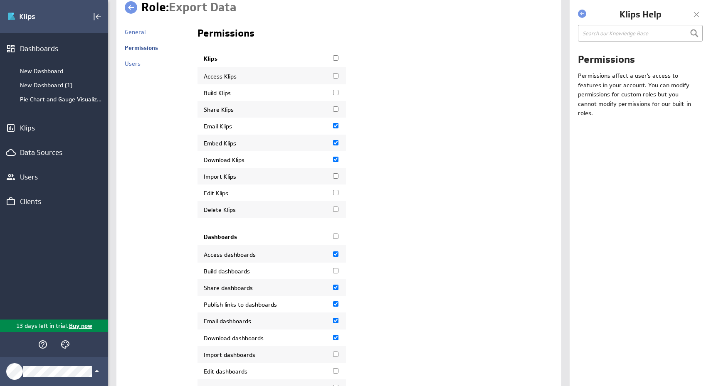
click at [333, 128] on input "Email Klips" at bounding box center [335, 125] width 5 height 5
checkbox input "false"
click at [335, 146] on input "Embed Klips" at bounding box center [335, 142] width 5 height 5
checkbox input "false"
click at [336, 162] on input "Download Klips" at bounding box center [335, 159] width 5 height 5
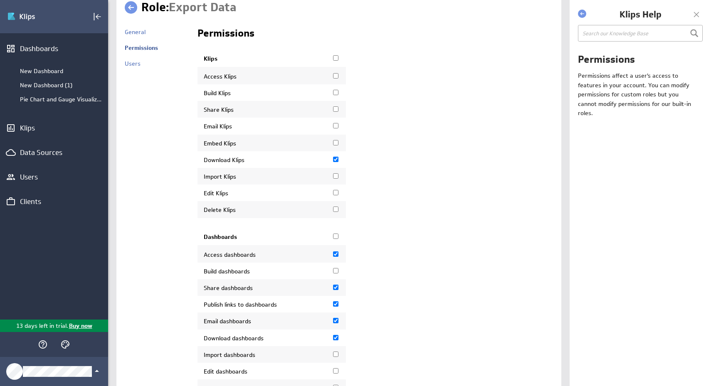
checkbox input "false"
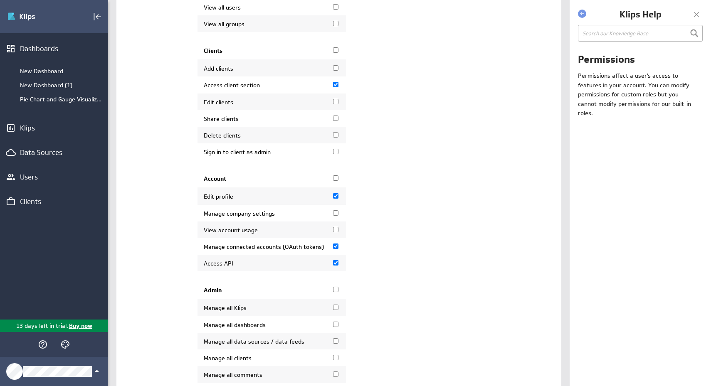
scroll to position [959, 0]
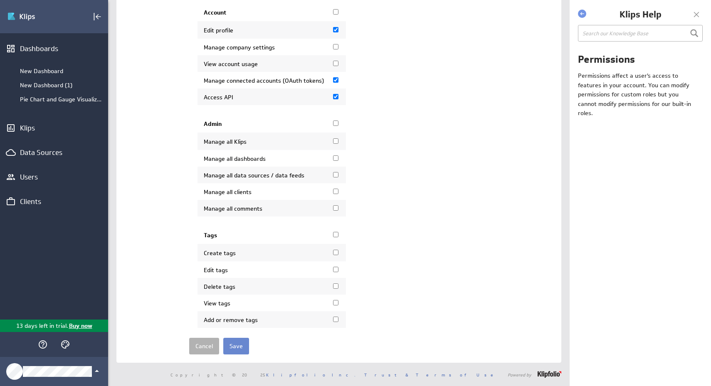
click at [241, 346] on input "Save" at bounding box center [236, 346] width 26 height 17
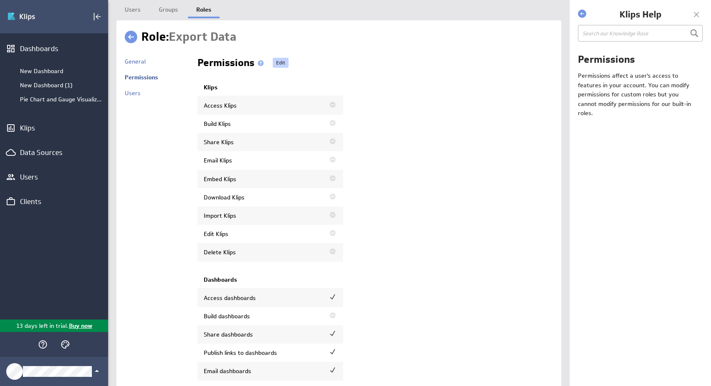
click at [285, 62] on link "Edit" at bounding box center [281, 63] width 16 height 10
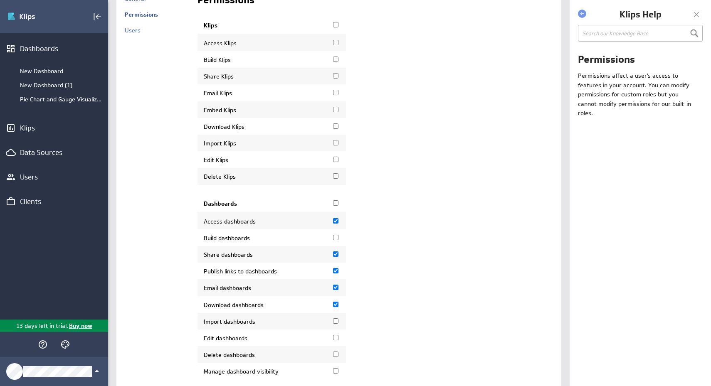
scroll to position [62, 0]
click at [335, 126] on input "Download Klips" at bounding box center [335, 126] width 5 height 5
checkbox input "true"
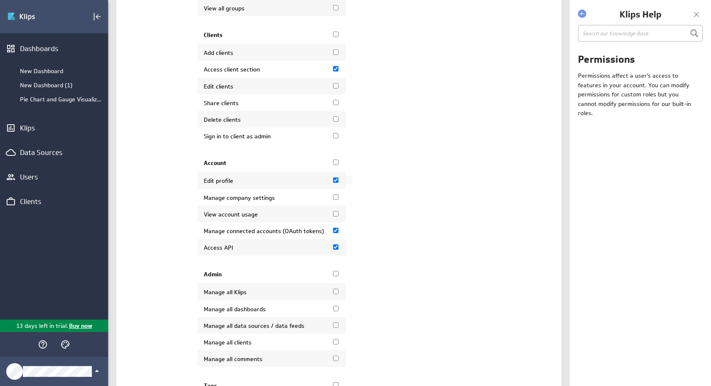
scroll to position [959, 0]
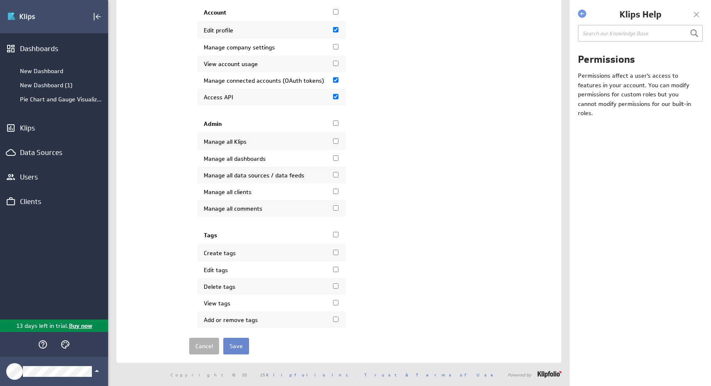
click at [237, 341] on input "Save" at bounding box center [236, 346] width 26 height 17
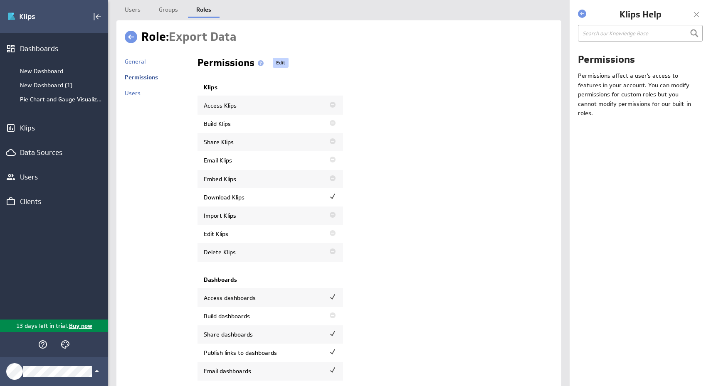
click at [273, 63] on link "Edit" at bounding box center [281, 63] width 16 height 10
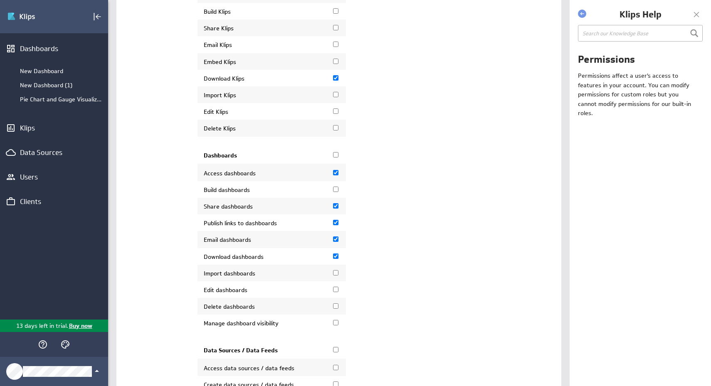
scroll to position [110, 0]
click at [334, 177] on input "Access dashboards" at bounding box center [335, 173] width 5 height 5
checkbox input "false"
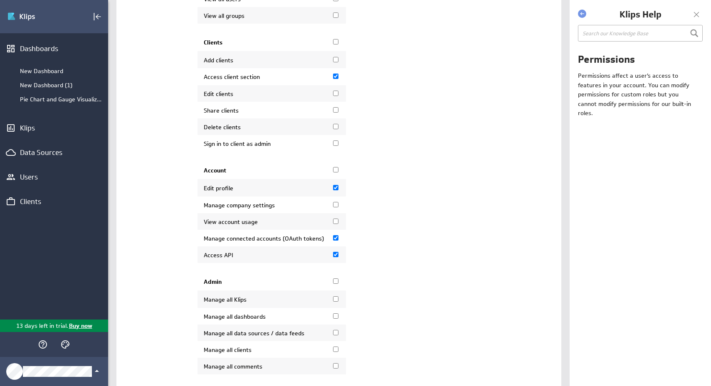
scroll to position [959, 0]
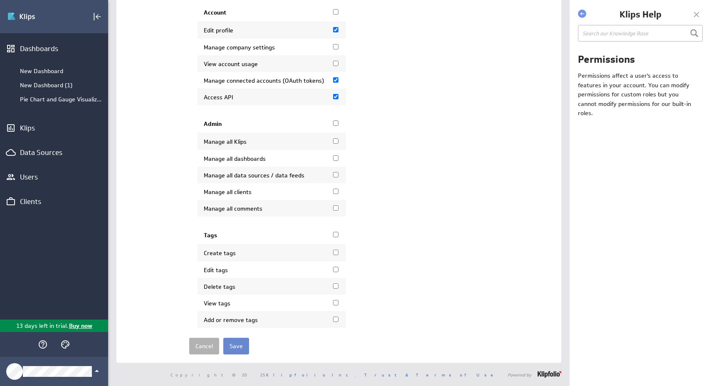
click at [238, 347] on input "Save" at bounding box center [236, 346] width 26 height 17
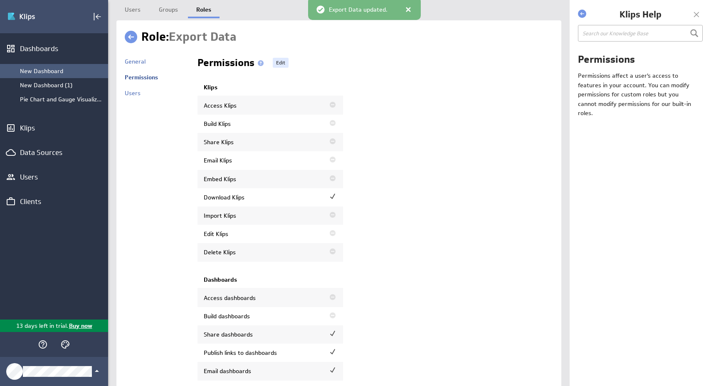
click at [55, 75] on div "New Dashboard" at bounding box center [54, 71] width 108 height 14
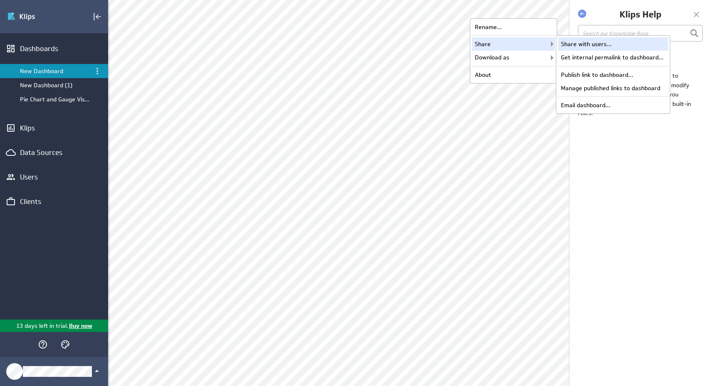
click at [580, 44] on div "Share with users..." at bounding box center [613, 43] width 110 height 13
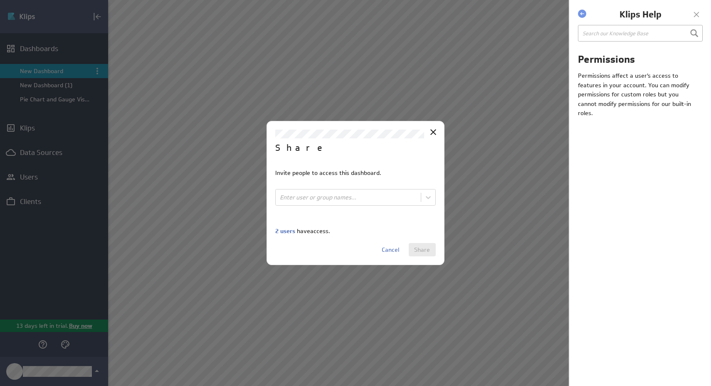
click at [280, 230] on span "2 users" at bounding box center [285, 231] width 20 height 7
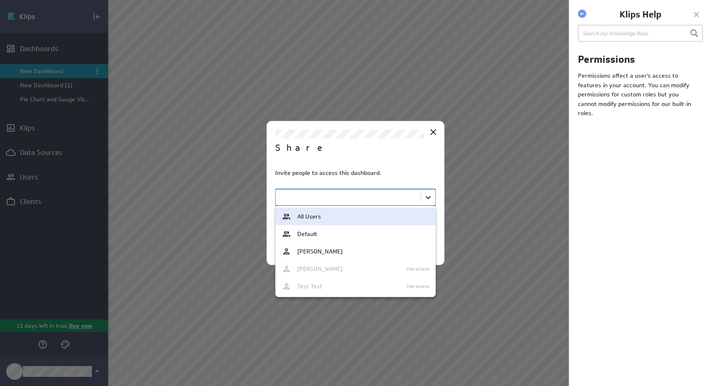
click at [423, 201] on body "(no message) Edit Dashboards New Dashboard New Dashboard (1) Pie Chart and Gaug…" at bounding box center [355, 193] width 711 height 386
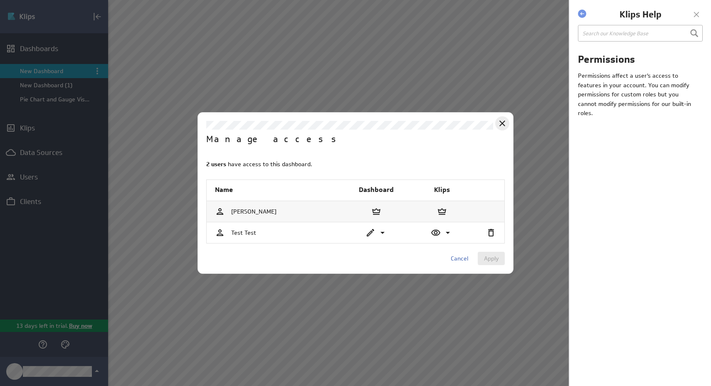
click at [505, 126] on icon "Close" at bounding box center [503, 124] width 6 height 6
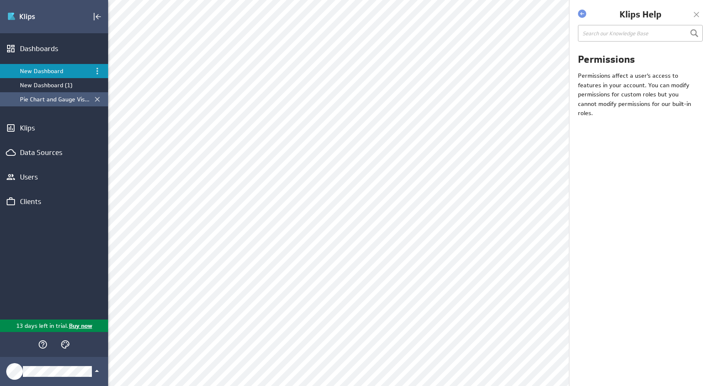
click at [83, 99] on div "Pie Chart and Gauge Visualizations" at bounding box center [54, 99] width 69 height 7
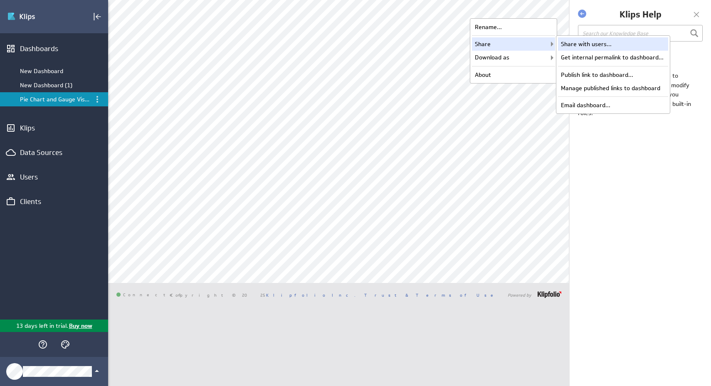
click at [591, 44] on div "Share with users..." at bounding box center [613, 43] width 110 height 13
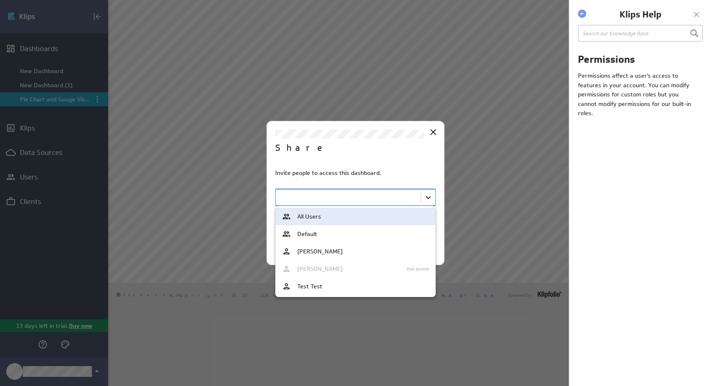
click at [433, 196] on body "(no message) Edit Dashboards New Dashboard New Dashboard (1) Pie Chart and Gaug…" at bounding box center [355, 193] width 711 height 386
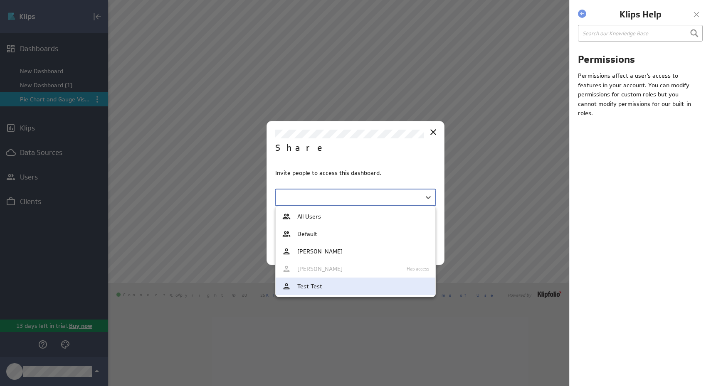
click at [345, 286] on div "Test Test" at bounding box center [355, 286] width 147 height 9
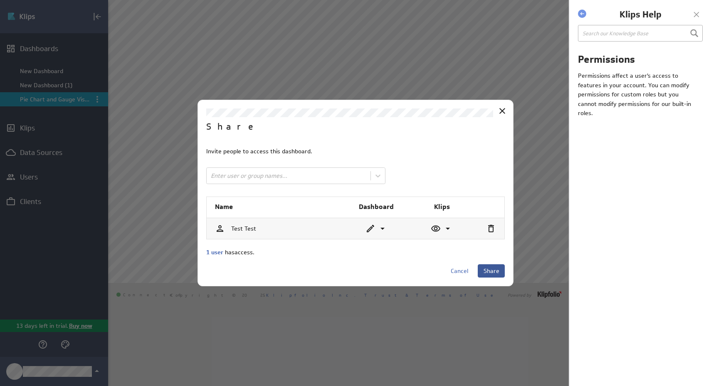
click at [496, 270] on span "Share" at bounding box center [492, 270] width 16 height 7
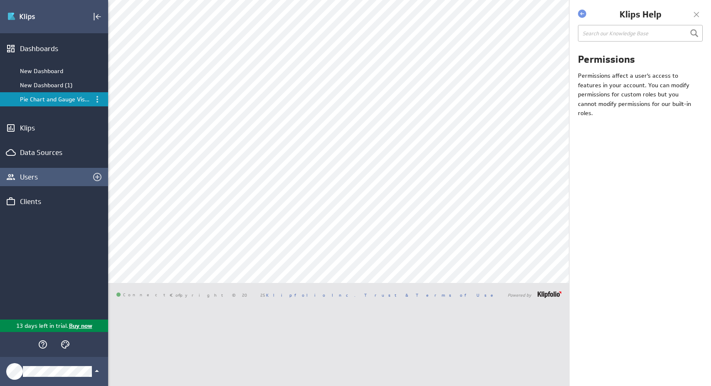
click at [44, 178] on div "Users" at bounding box center [54, 177] width 68 height 9
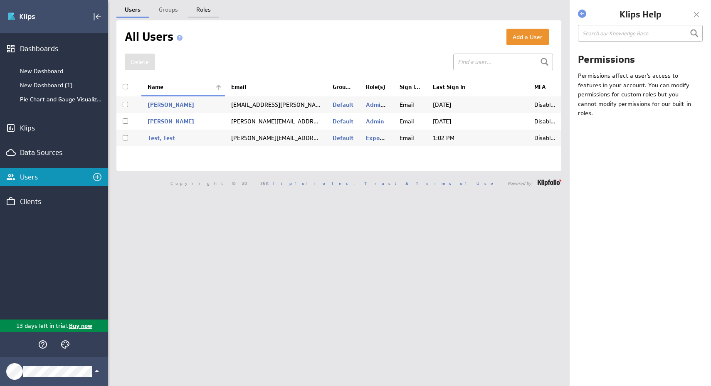
click at [202, 8] on link "Roles" at bounding box center [203, 8] width 31 height 17
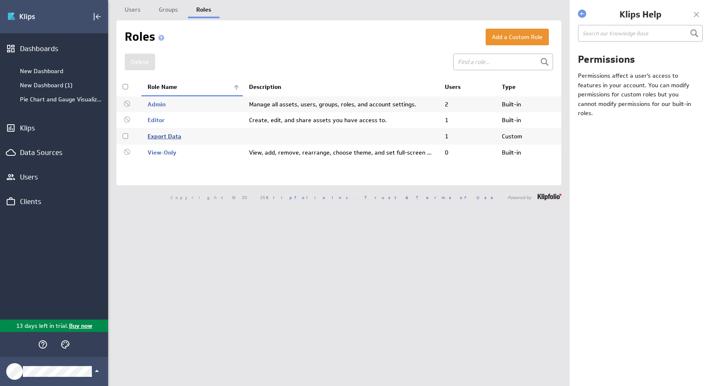
click at [167, 139] on link "Export Data" at bounding box center [165, 136] width 34 height 7
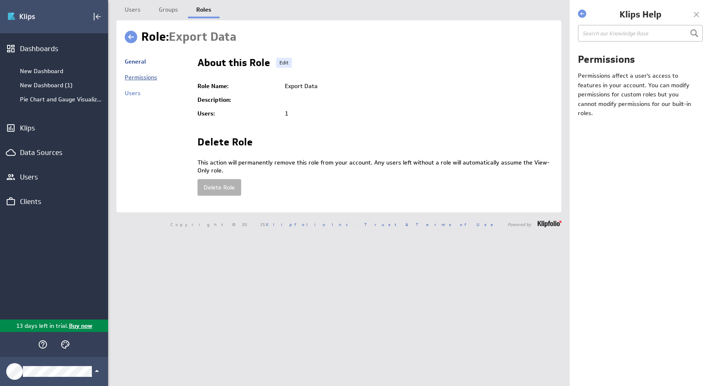
click at [152, 78] on link "Permissions" at bounding box center [141, 77] width 32 height 7
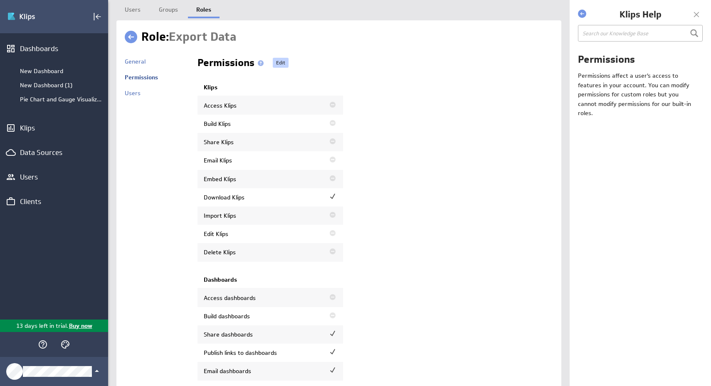
click at [283, 59] on link "Edit" at bounding box center [281, 63] width 16 height 10
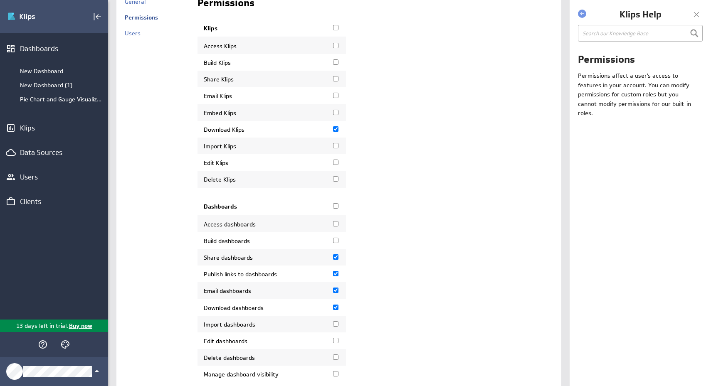
scroll to position [96, 0]
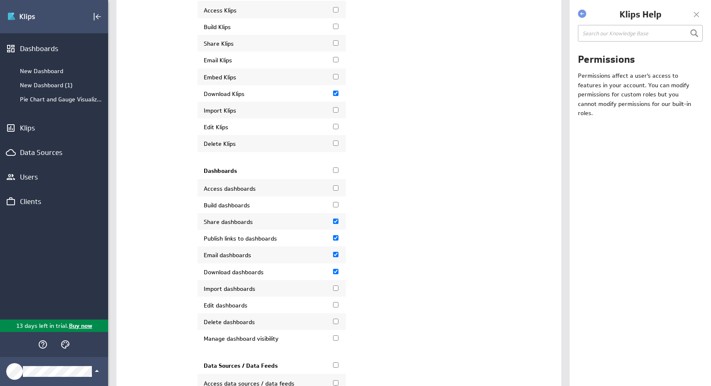
click at [337, 191] on input "Access dashboards" at bounding box center [335, 188] width 5 height 5
checkbox input "true"
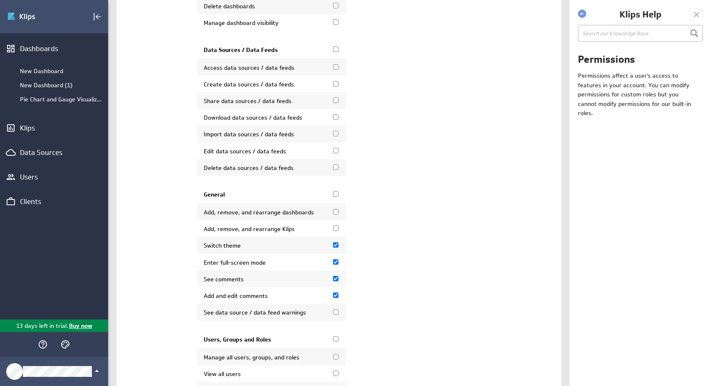
scroll to position [959, 0]
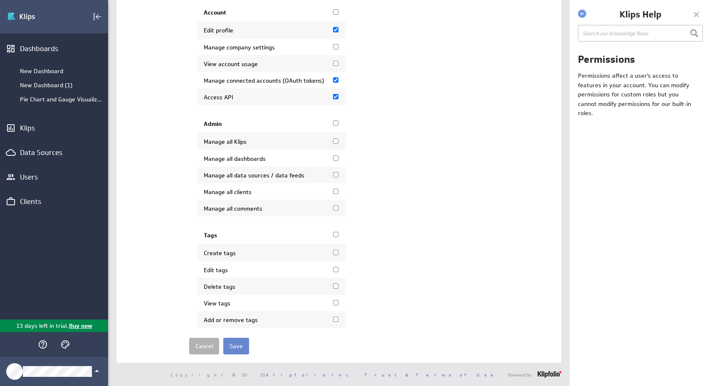
click at [246, 350] on input "Save" at bounding box center [236, 346] width 26 height 17
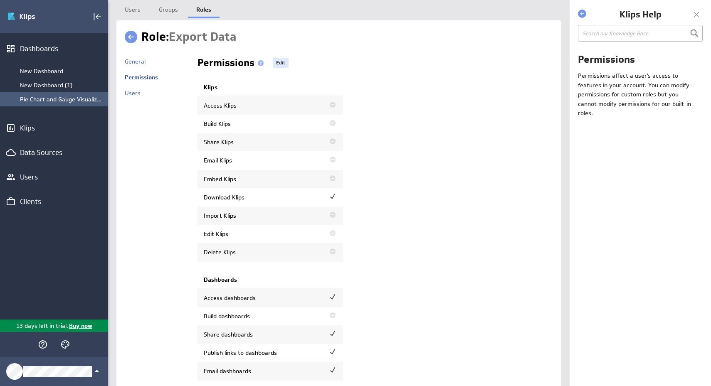
click at [65, 101] on div "Pie Chart and Gauge Visualizations" at bounding box center [62, 99] width 84 height 7
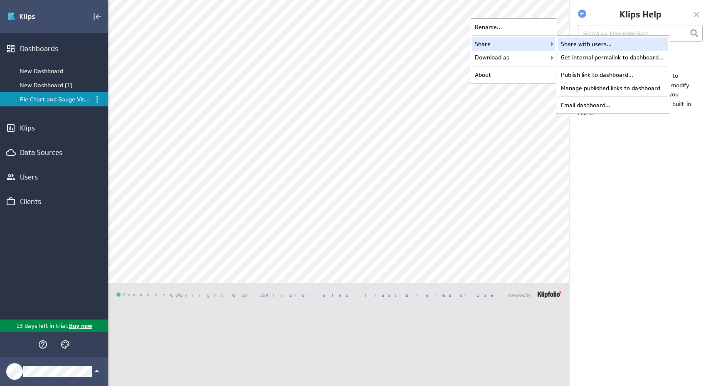
click at [579, 49] on div "Share with users..." at bounding box center [613, 43] width 110 height 13
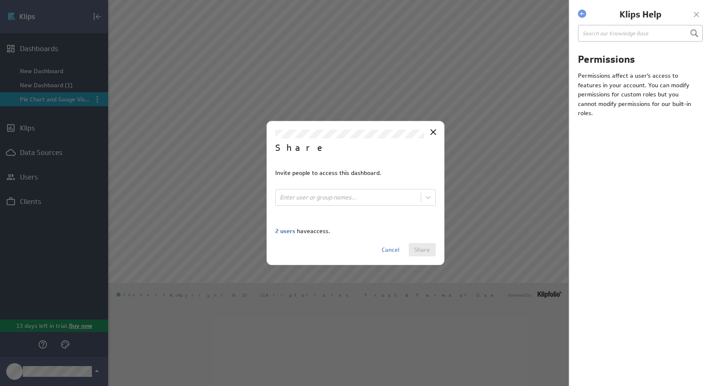
click at [297, 231] on div "2 users have access." at bounding box center [355, 231] width 161 height 7
click at [290, 231] on span "2 users" at bounding box center [285, 231] width 20 height 7
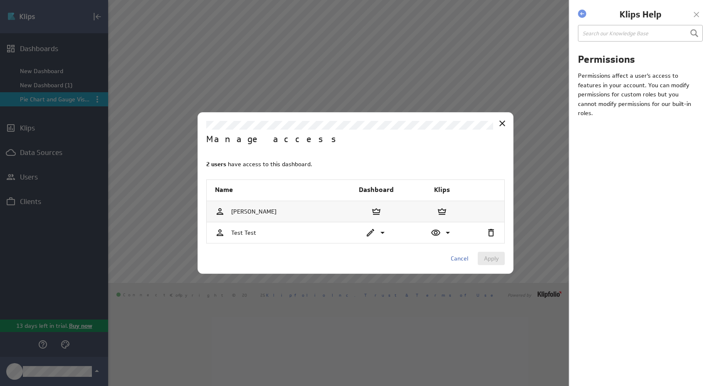
click at [286, 232] on td "Test Test" at bounding box center [275, 233] width 137 height 21
click at [253, 233] on span "Test Test" at bounding box center [243, 232] width 25 height 7
click at [384, 232] on icon at bounding box center [383, 233] width 4 height 2
click at [381, 251] on div "View" at bounding box center [409, 250] width 57 height 6
click at [448, 233] on icon at bounding box center [448, 233] width 4 height 2
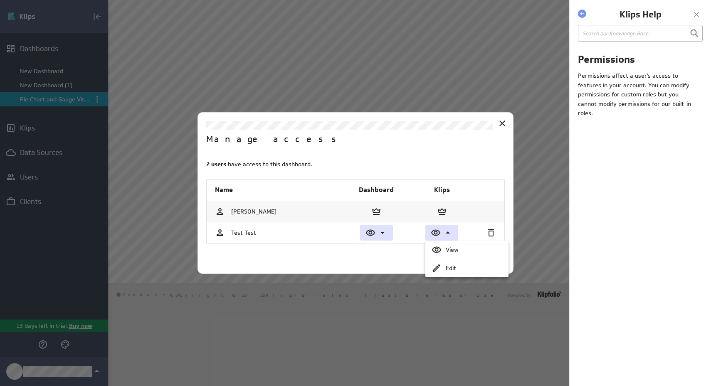
click at [373, 261] on div at bounding box center [355, 193] width 711 height 386
click at [498, 261] on span "Apply" at bounding box center [491, 258] width 15 height 7
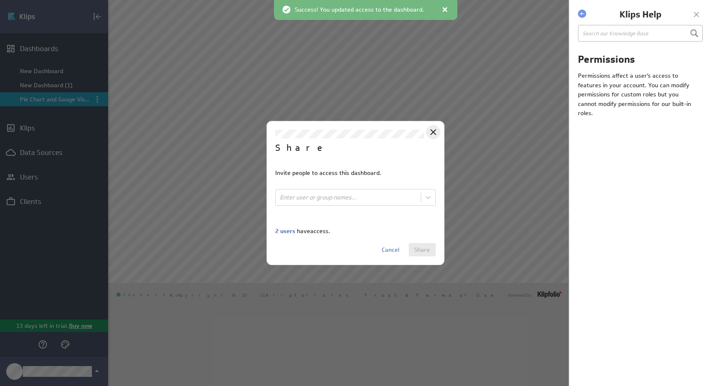
click at [440, 134] on div "Close" at bounding box center [433, 132] width 14 height 14
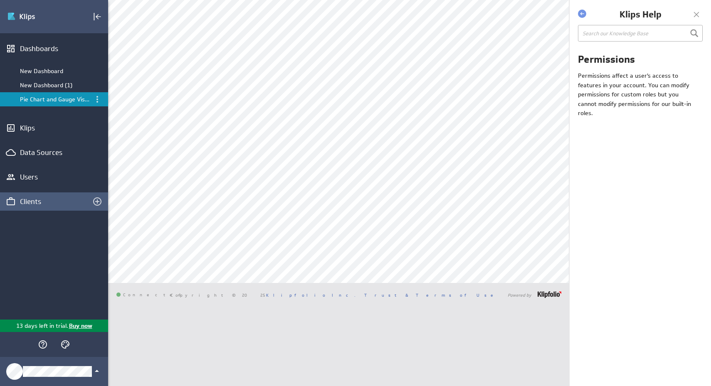
click at [37, 199] on div "Clients" at bounding box center [54, 201] width 68 height 9
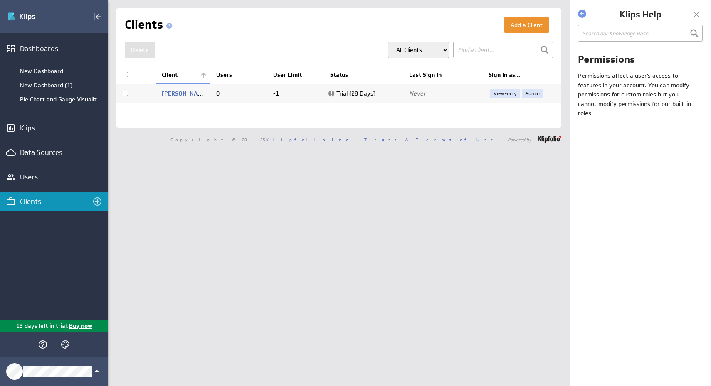
click at [333, 94] on td "Trial (28 Days)" at bounding box center [363, 93] width 79 height 19
checkbox input "true"
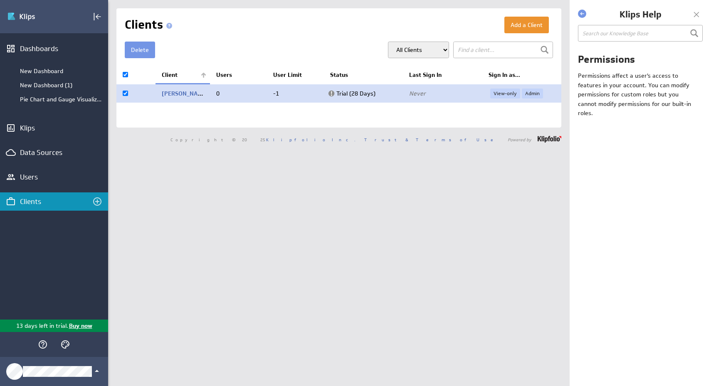
click at [329, 94] on td "Trial (28 Days)" at bounding box center [363, 93] width 79 height 19
checkbox input "false"
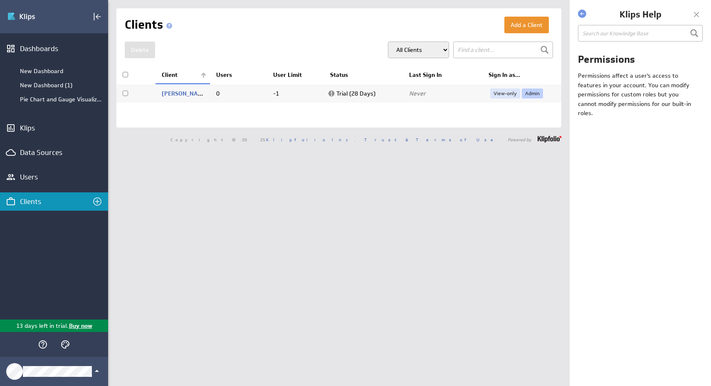
click at [530, 92] on link "Admin" at bounding box center [532, 94] width 21 height 10
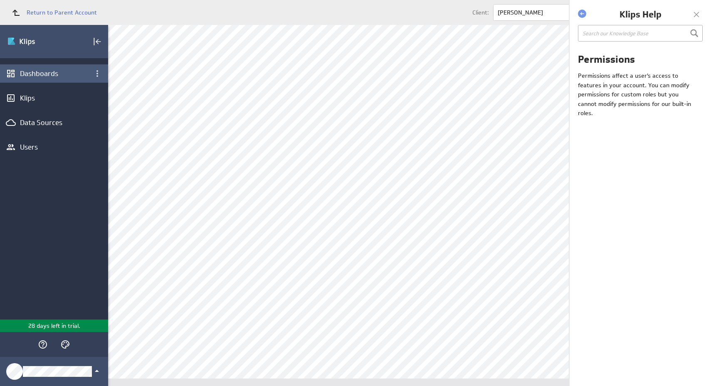
click at [72, 74] on div "Dashboards" at bounding box center [54, 73] width 68 height 9
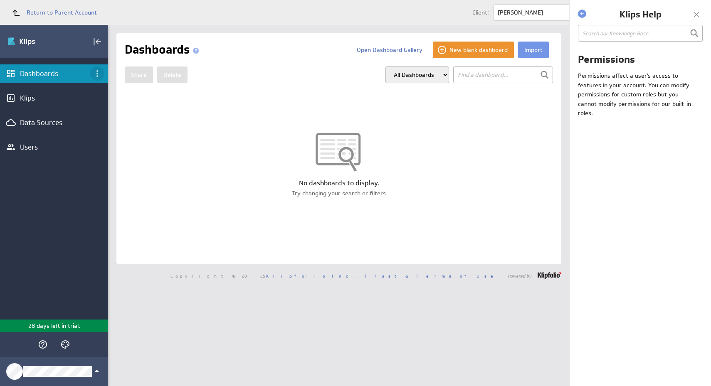
click at [99, 75] on icon "Dashboard menu" at bounding box center [97, 74] width 10 height 10
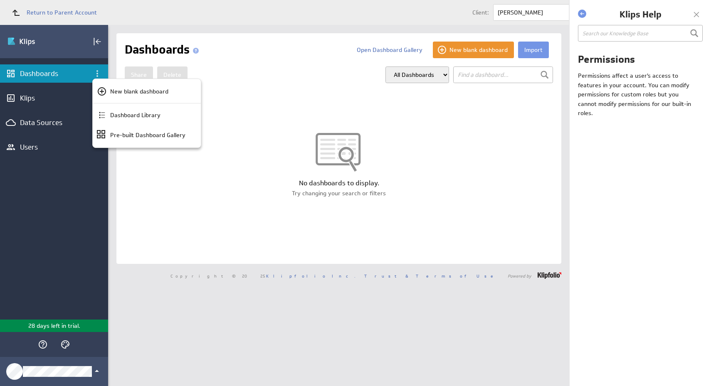
click at [151, 181] on div at bounding box center [355, 193] width 711 height 386
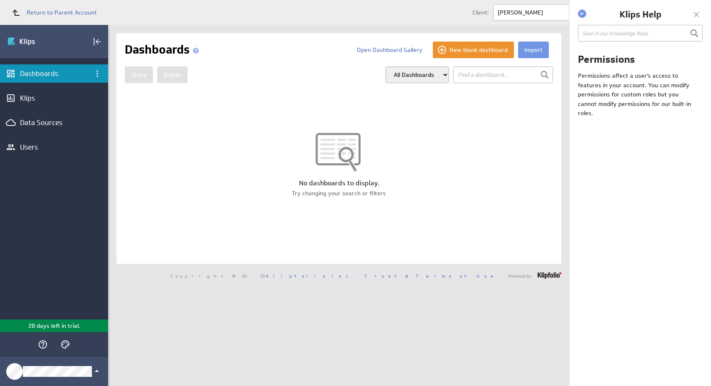
click at [532, 8] on body "Return to Parent Account Client: Sam Test Role: Admin View-Only (no message) Ed…" at bounding box center [355, 193] width 711 height 386
click at [314, 142] on div at bounding box center [355, 193] width 711 height 386
click at [489, 52] on button "New blank dashboard" at bounding box center [473, 50] width 81 height 17
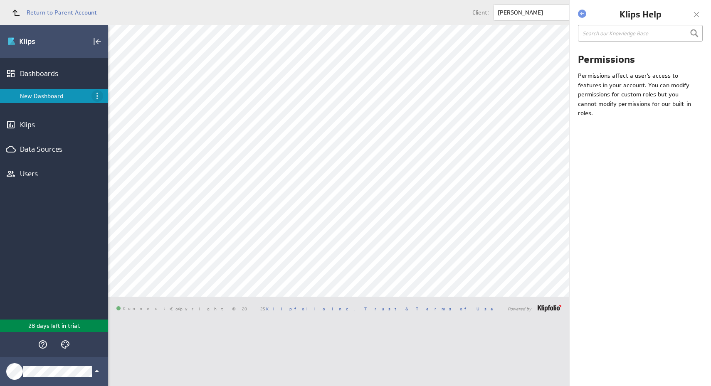
click at [97, 95] on icon "Menu" at bounding box center [97, 96] width 10 height 10
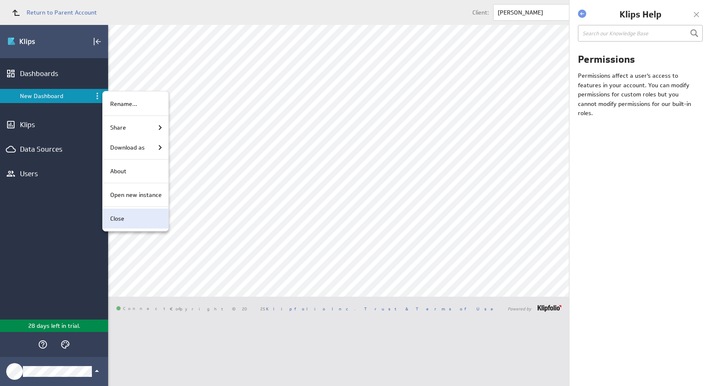
click at [128, 218] on div "Close" at bounding box center [134, 219] width 55 height 9
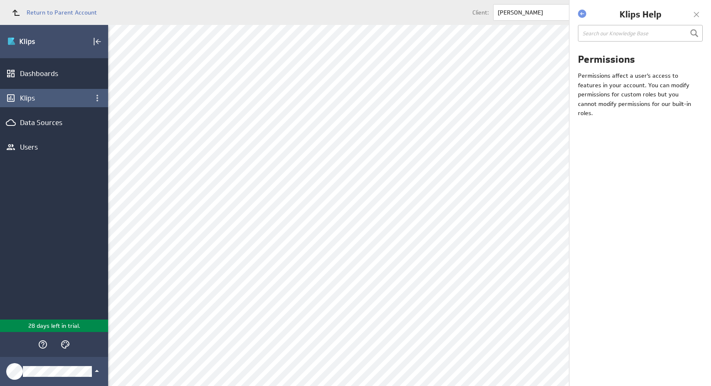
click at [38, 101] on div "Klips" at bounding box center [54, 98] width 68 height 9
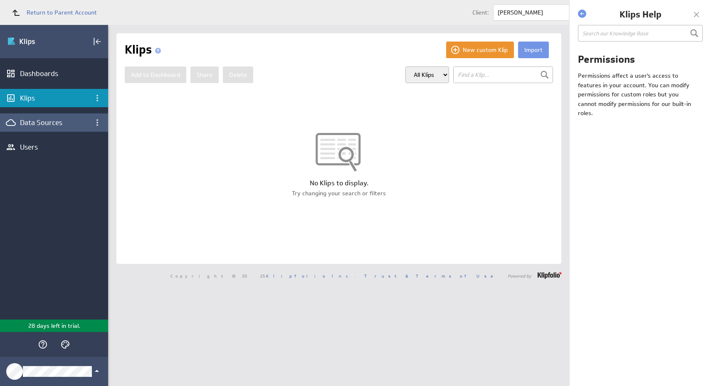
click at [43, 125] on div "Data Sources" at bounding box center [54, 122] width 68 height 9
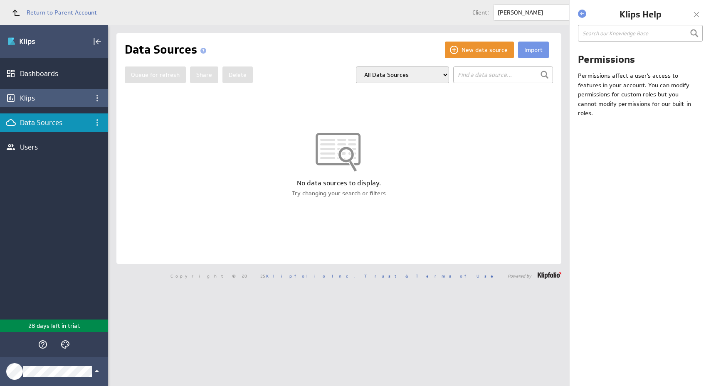
click at [56, 94] on div "Klips" at bounding box center [54, 98] width 68 height 9
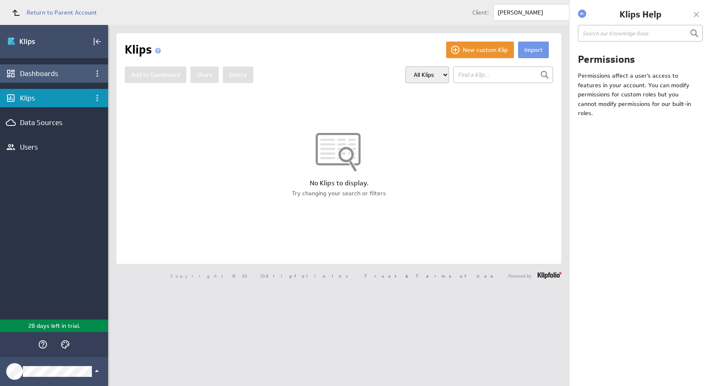
click at [58, 77] on div "Dashboards" at bounding box center [54, 73] width 68 height 9
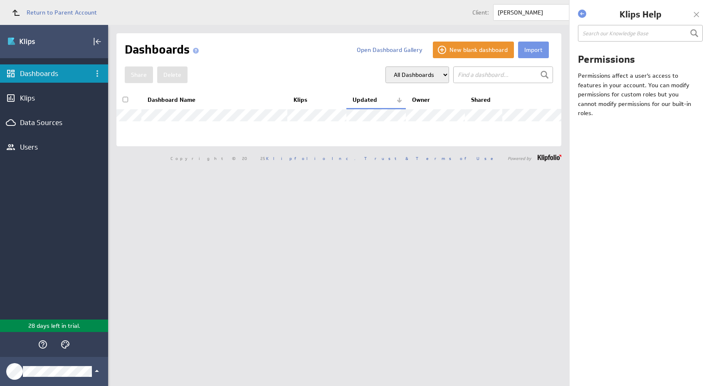
click at [281, 35] on div "Import New blank dashboard Open Dashboard Gallery Dashboards Share" at bounding box center [338, 89] width 445 height 113
checkbox input "false"
click at [77, 100] on div "Klips" at bounding box center [54, 98] width 68 height 9
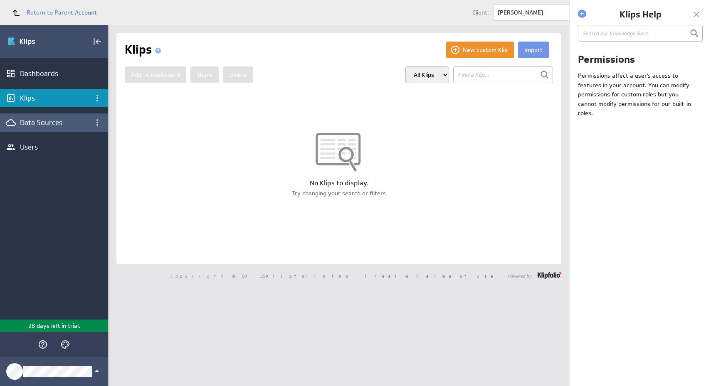
click at [69, 117] on div "Data Sources" at bounding box center [54, 123] width 108 height 18
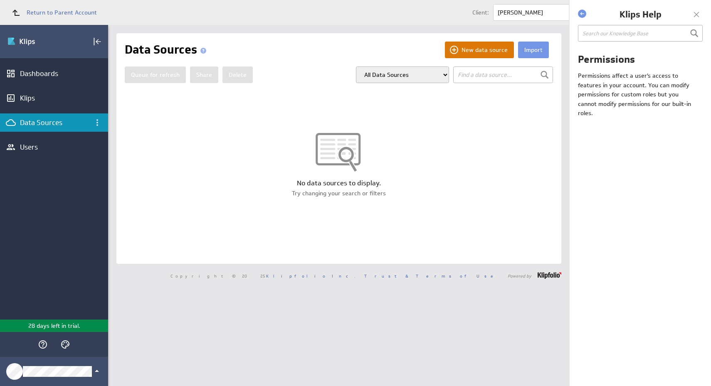
click at [478, 47] on button "New data source" at bounding box center [479, 50] width 69 height 17
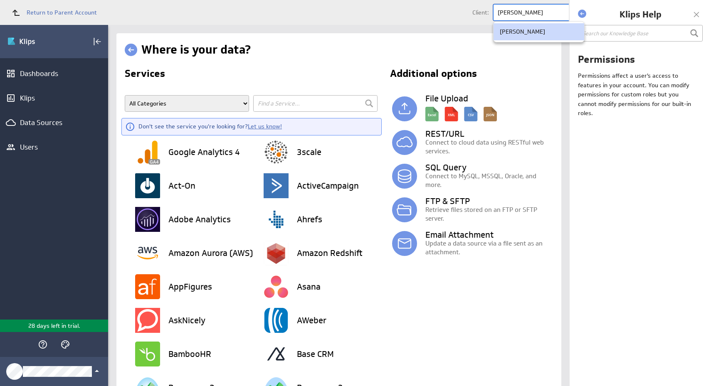
click at [558, 19] on body "Return to Parent Account Client: option Sam Test focused, 1 of 1. 1 result avai…" at bounding box center [355, 193] width 711 height 386
click at [445, 27] on div at bounding box center [355, 193] width 711 height 386
click at [37, 15] on span "Return to Parent Account" at bounding box center [62, 13] width 70 height 6
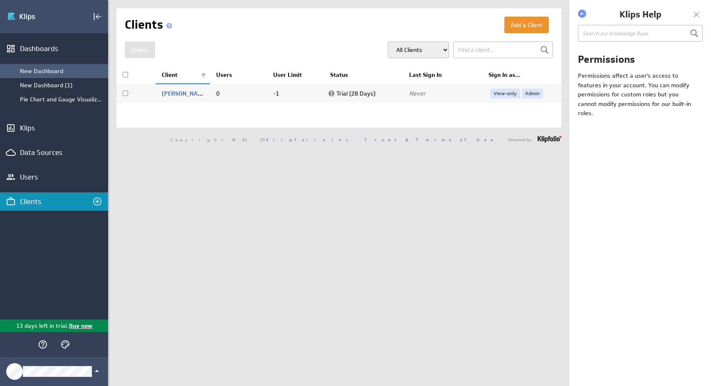
click at [71, 72] on div "New Dashboard" at bounding box center [62, 70] width 84 height 7
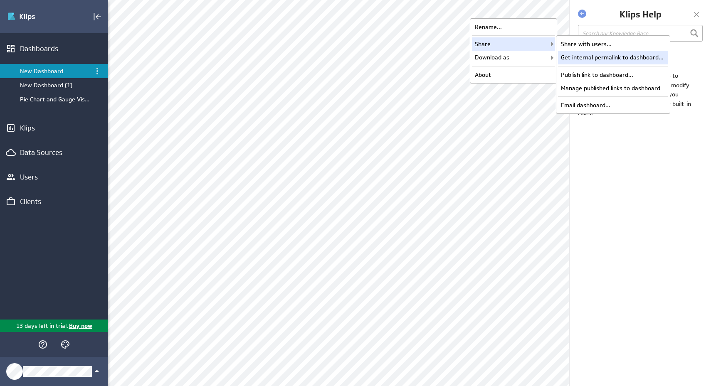
click at [604, 59] on div "Get internal permalink to dashboard..." at bounding box center [613, 57] width 110 height 13
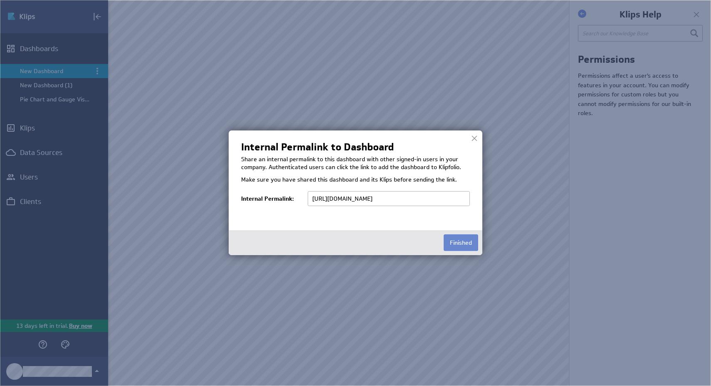
click at [468, 242] on button "Finished" at bounding box center [461, 243] width 35 height 17
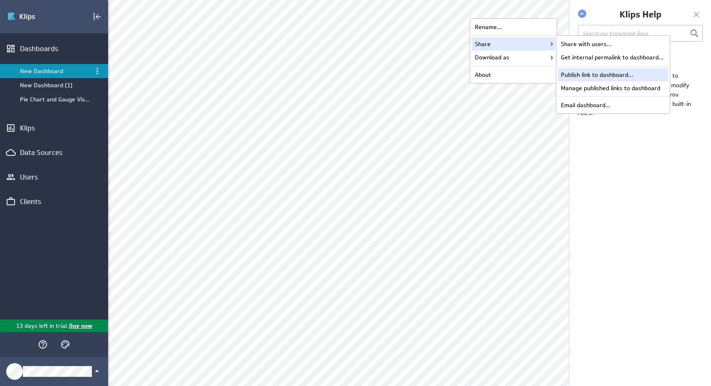
click at [581, 72] on div "Publish link to dashboard..." at bounding box center [613, 74] width 110 height 13
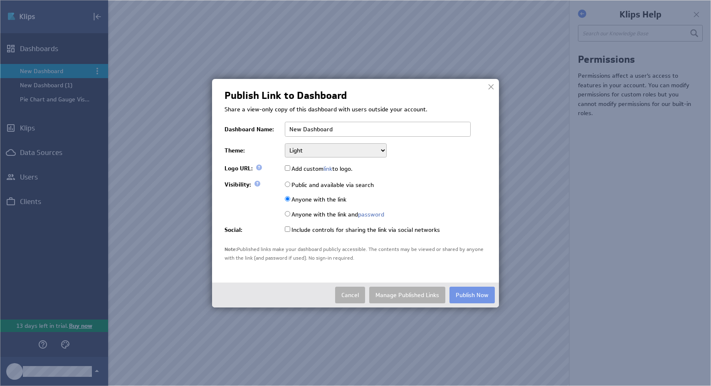
click at [411, 130] on input "New Dashboard" at bounding box center [378, 129] width 186 height 15
click at [313, 132] on input "Test remarkable 3" at bounding box center [378, 129] width 186 height 15
type input "Test reMarkable 3"
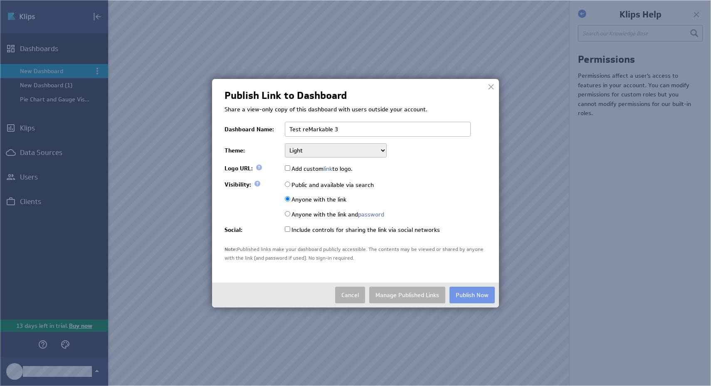
click at [313, 170] on label "Add custom link to logo." at bounding box center [319, 168] width 68 height 7
click at [290, 170] on input "Add custom link to logo." at bounding box center [287, 168] width 5 height 5
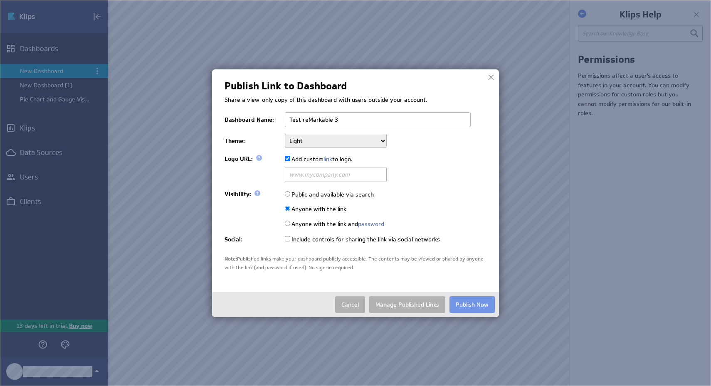
click at [310, 163] on td "Add custom link to logo." at bounding box center [384, 158] width 206 height 15
click at [302, 160] on label "Add custom link to logo." at bounding box center [319, 159] width 68 height 7
click at [290, 160] on input "Add custom link to logo." at bounding box center [287, 158] width 5 height 5
checkbox input "false"
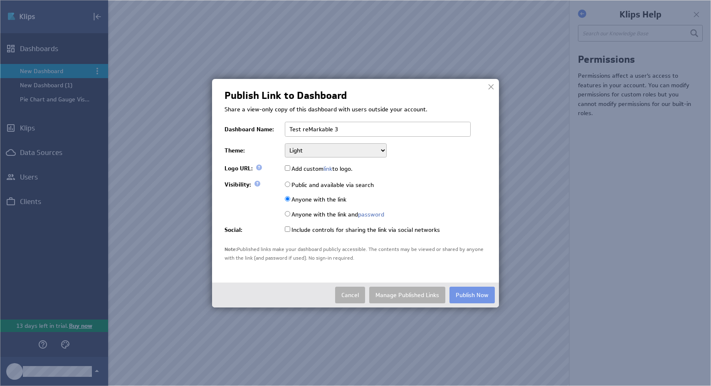
click at [313, 213] on label "Anyone with the link and password" at bounding box center [334, 214] width 99 height 7
click at [290, 213] on input "Anyone with the link and password" at bounding box center [287, 213] width 5 height 5
radio input "true"
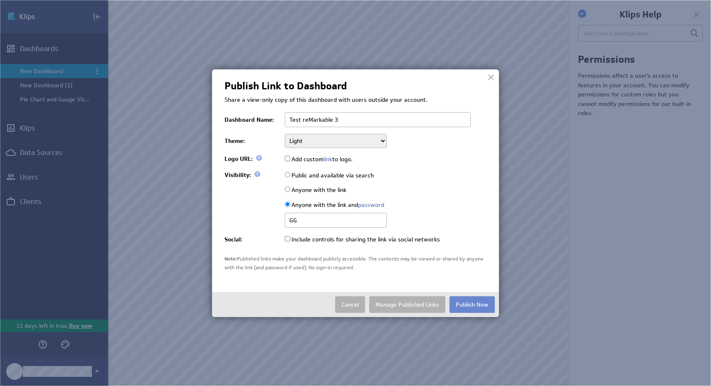
type input "GG"
click at [480, 300] on button "Publish Now" at bounding box center [472, 305] width 45 height 17
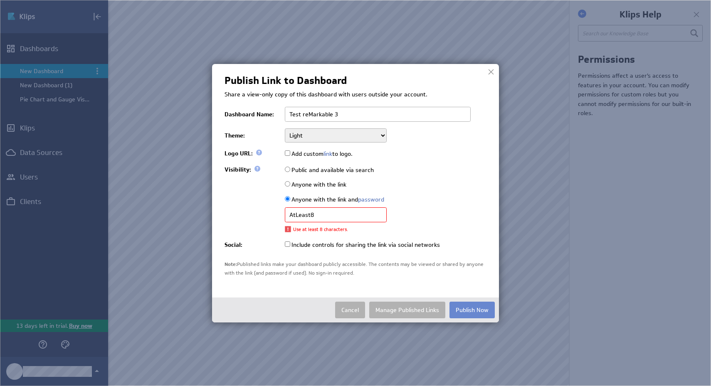
type input "AtLeast8"
click at [481, 310] on button "Publish Now" at bounding box center [472, 310] width 45 height 17
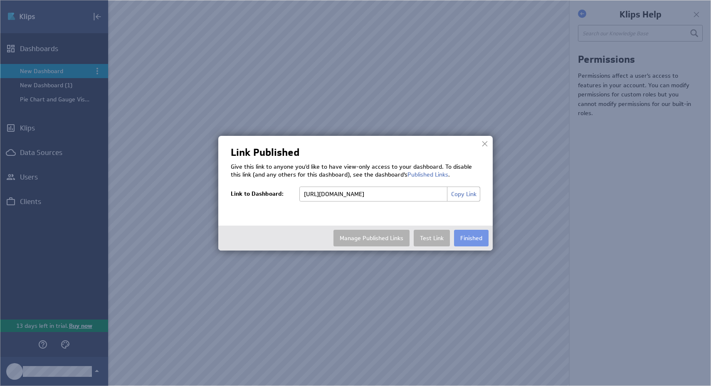
click at [463, 193] on button "Copy Link" at bounding box center [463, 194] width 33 height 15
click at [481, 238] on button "Finished" at bounding box center [471, 238] width 35 height 17
